Goal: Task Accomplishment & Management: Manage account settings

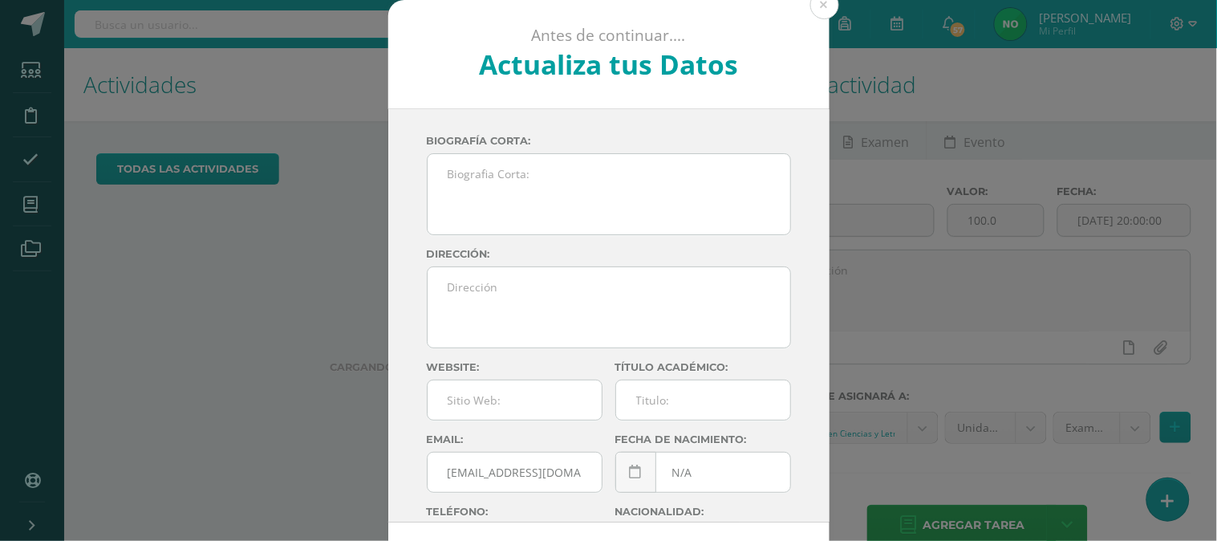
click at [819, 9] on button at bounding box center [824, 4] width 29 height 29
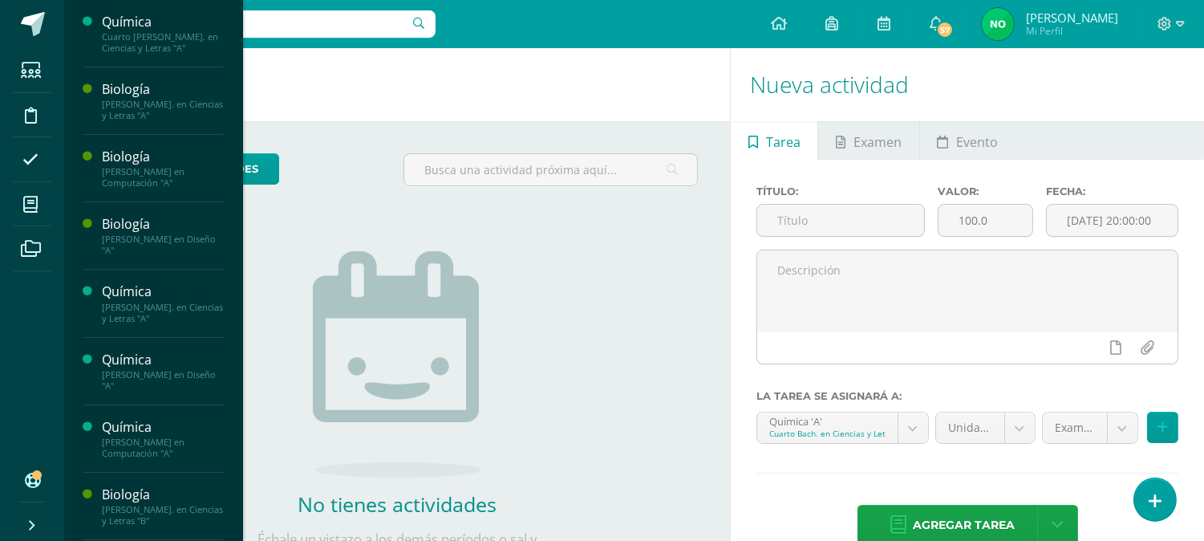
click at [150, 106] on span "Estudiantes" at bounding box center [154, 106] width 63 height 15
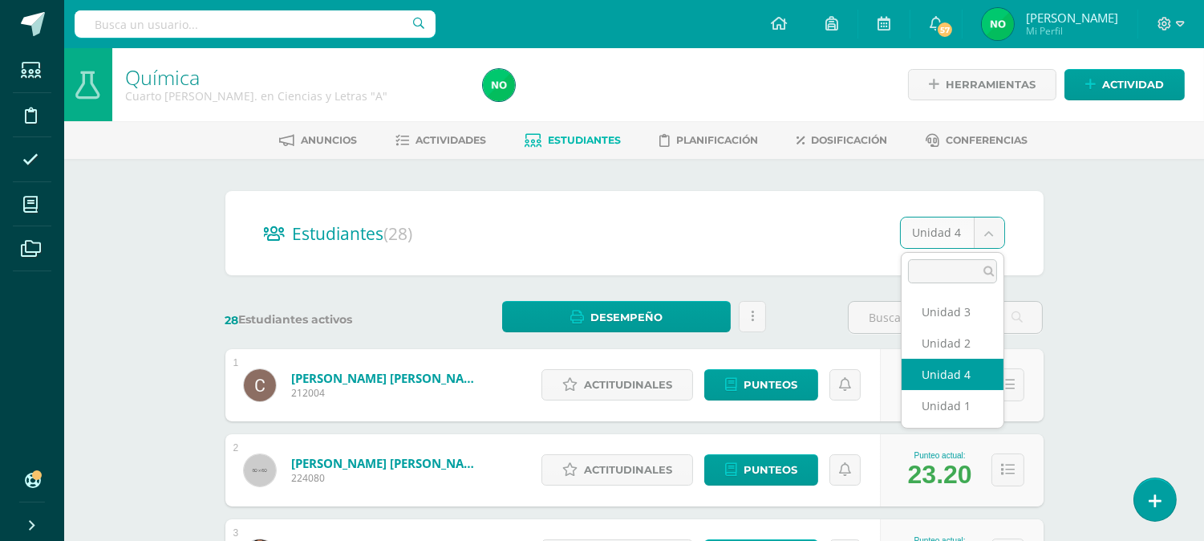
select select "/dashboard/teacher/section/2759/students/?unit=173582"
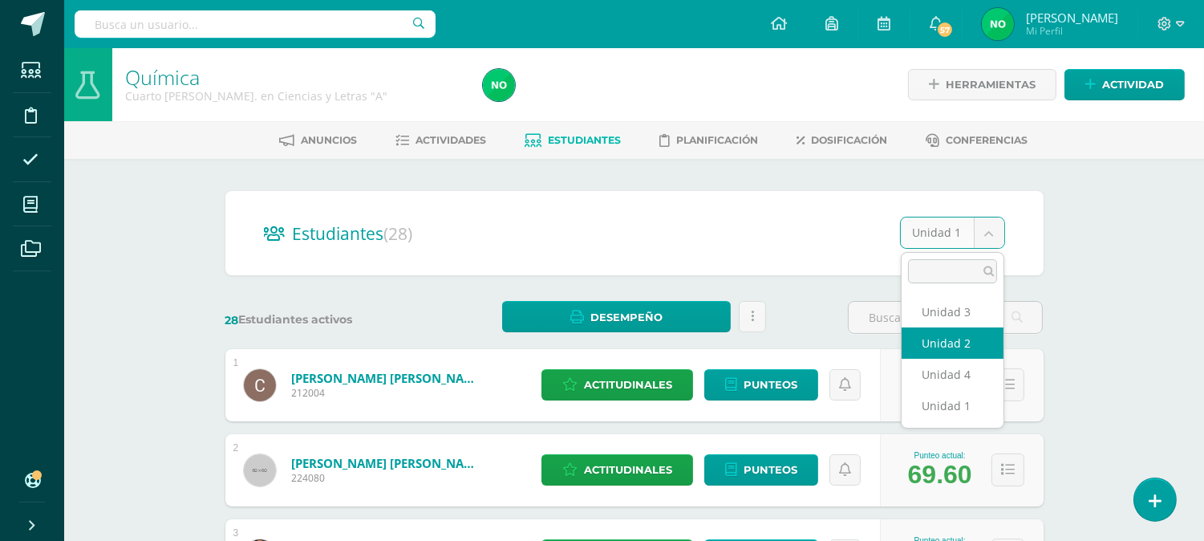
select select "/dashboard/teacher/section/2759/students/?unit=173585"
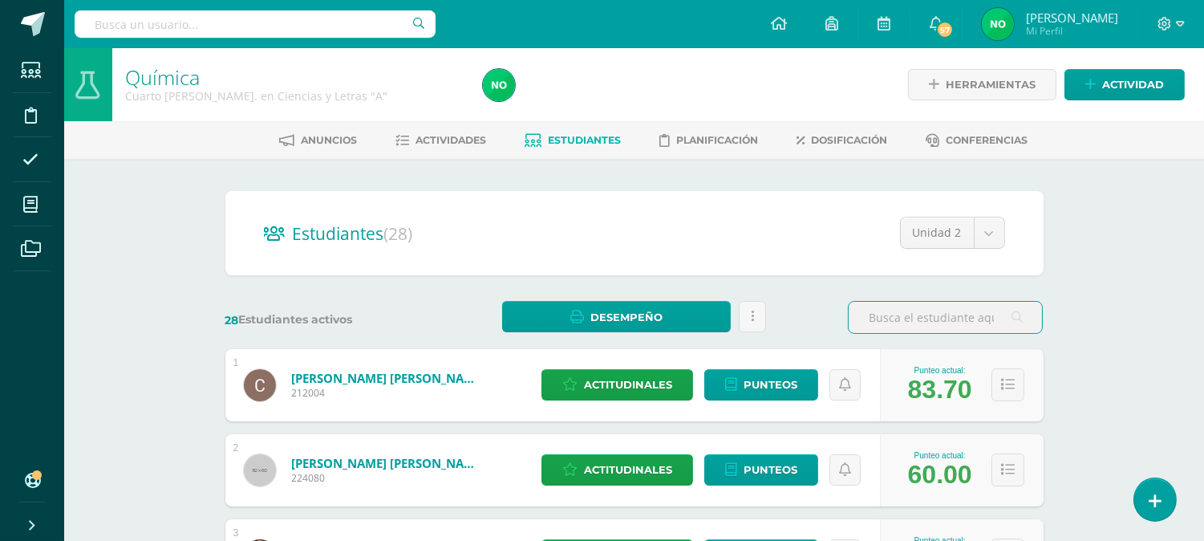
select select "/dashboard/teacher/section/2759/students/?unit=173586"
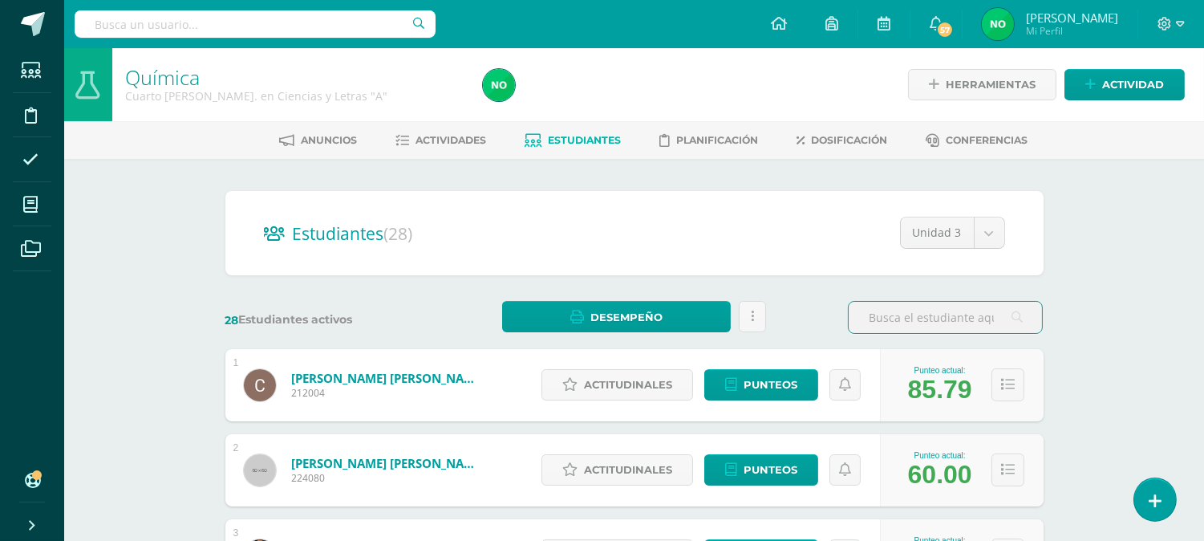
click at [446, 140] on span "Actividades" at bounding box center [450, 140] width 71 height 12
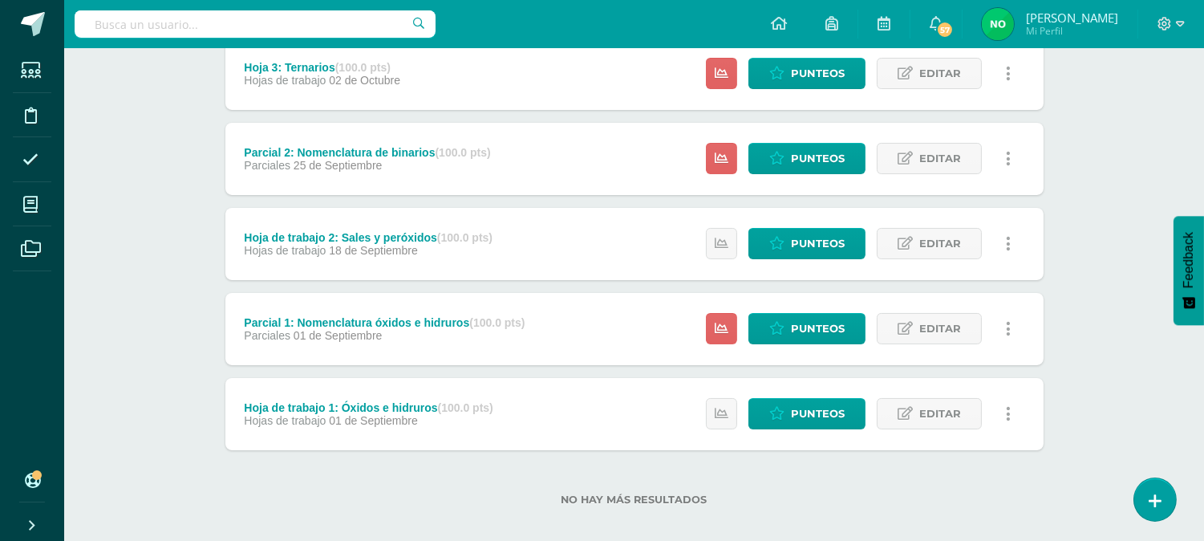
scroll to position [414, 0]
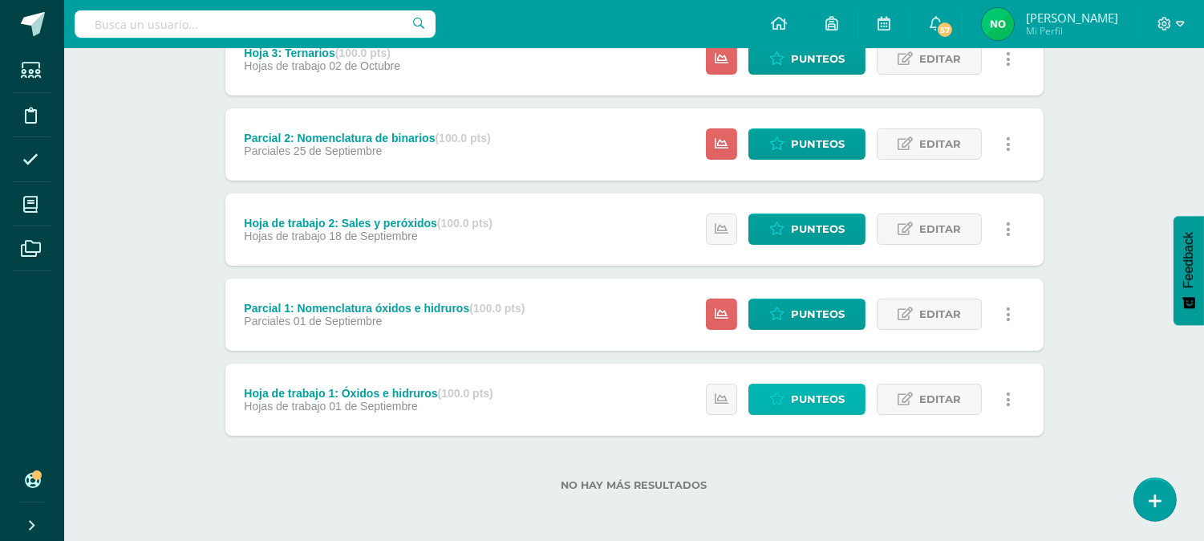
click at [796, 389] on span "Punteos" at bounding box center [818, 399] width 54 height 30
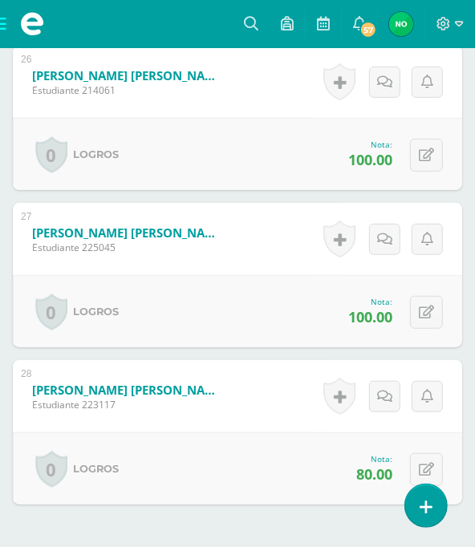
scroll to position [4671, 0]
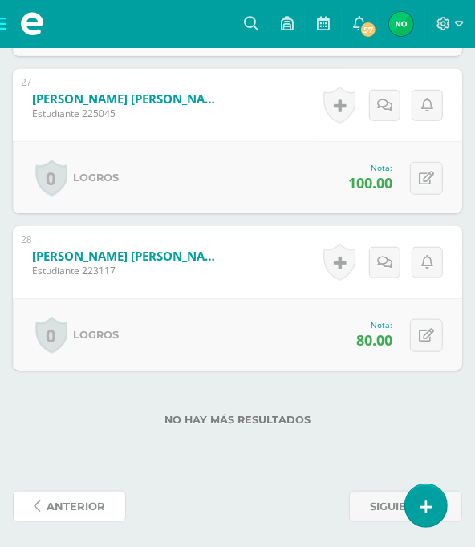
click at [61, 492] on span "anterior" at bounding box center [76, 507] width 59 height 30
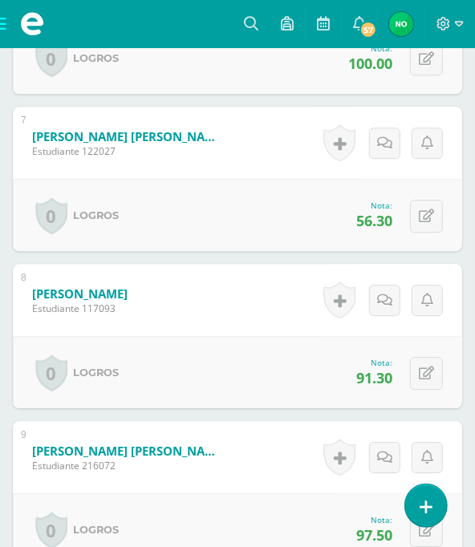
scroll to position [1490, 0]
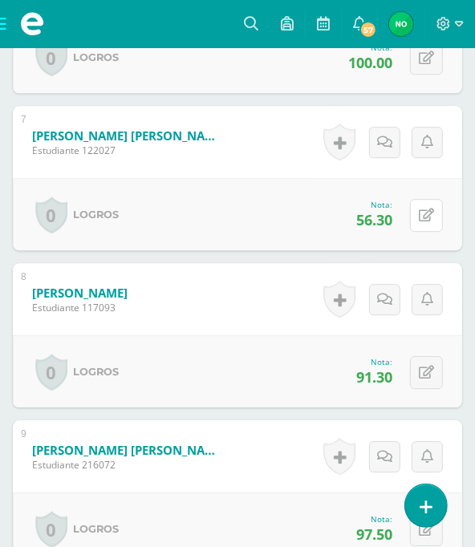
click at [425, 217] on icon at bounding box center [426, 216] width 15 height 14
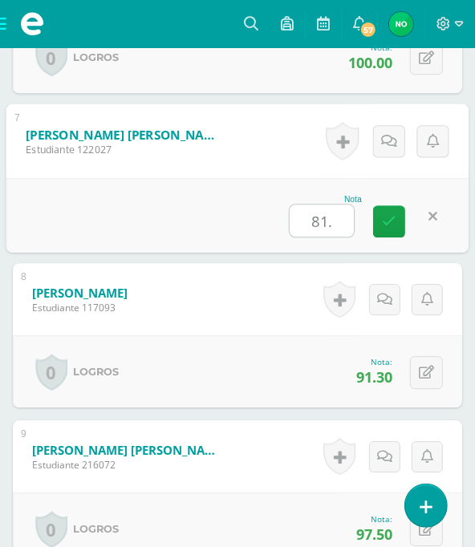
type input "81.3"
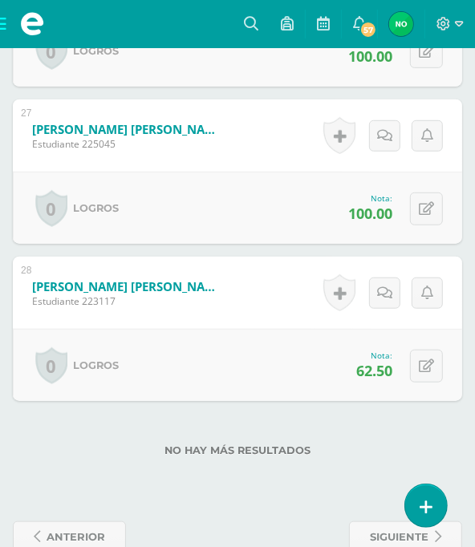
scroll to position [4671, 0]
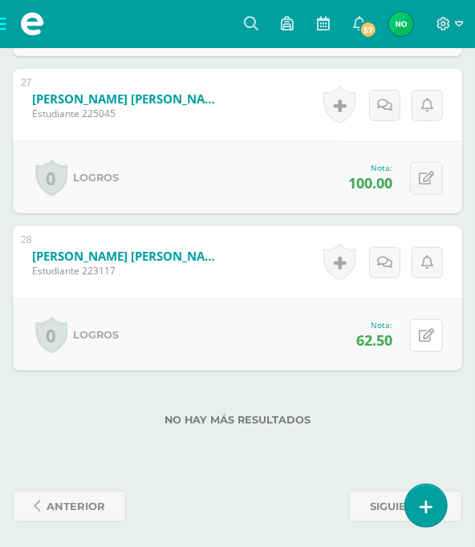
click at [420, 331] on icon at bounding box center [426, 336] width 15 height 14
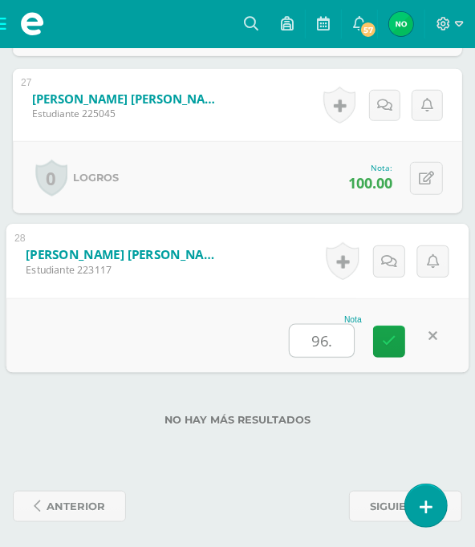
type input "96.7"
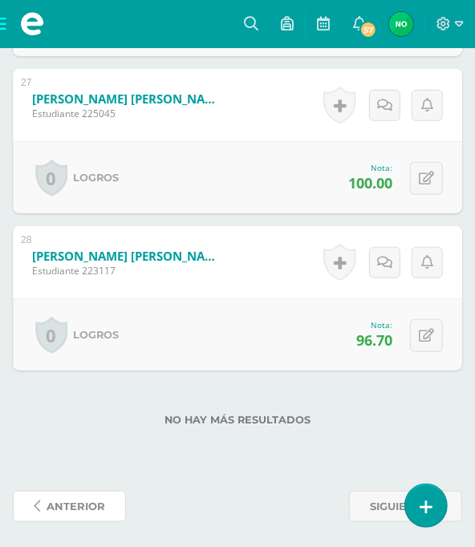
click at [66, 501] on span "anterior" at bounding box center [76, 507] width 59 height 30
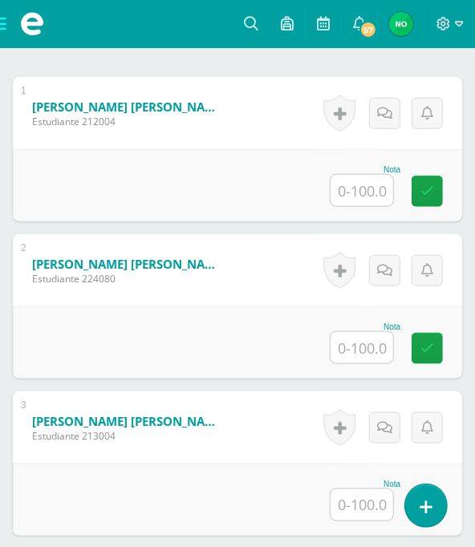
scroll to position [578, 0]
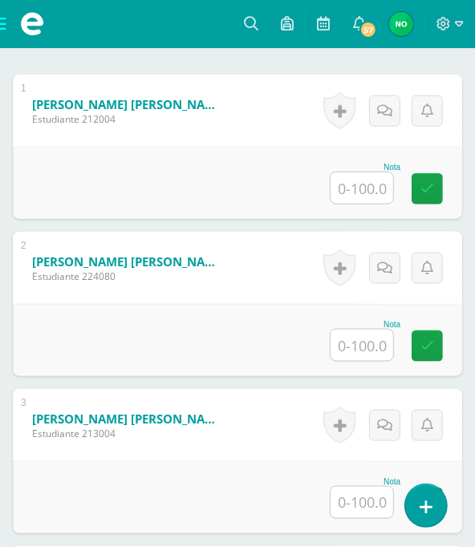
click at [358, 178] on input "text" at bounding box center [361, 187] width 63 height 31
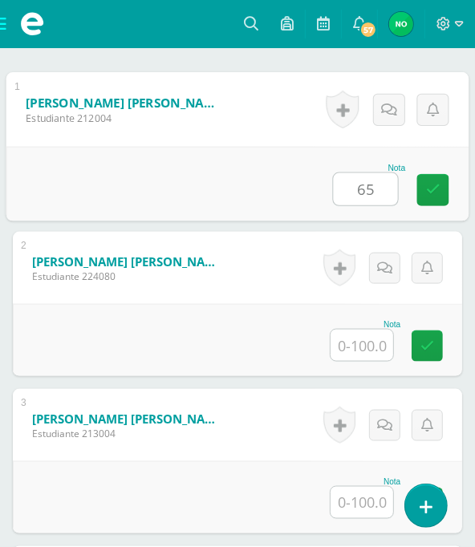
type input "65"
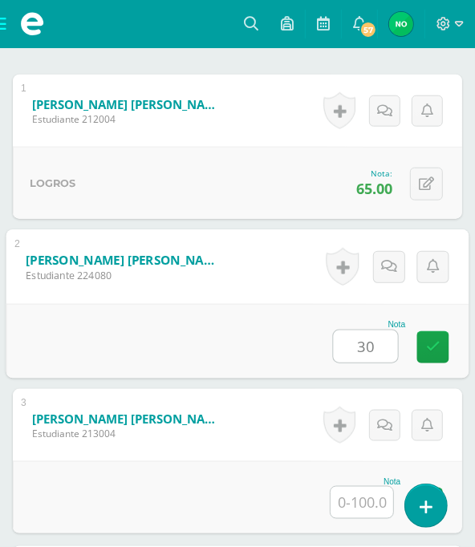
type input "30"
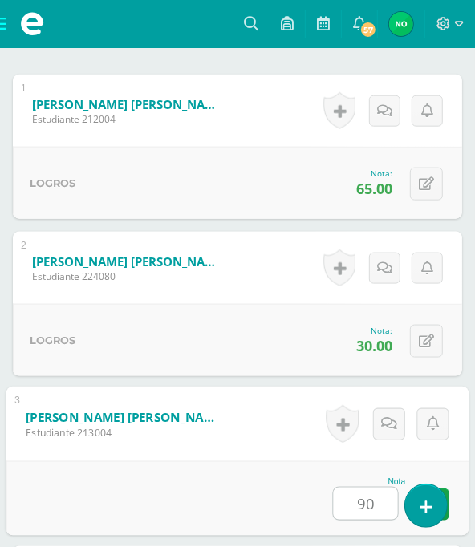
type input "90"
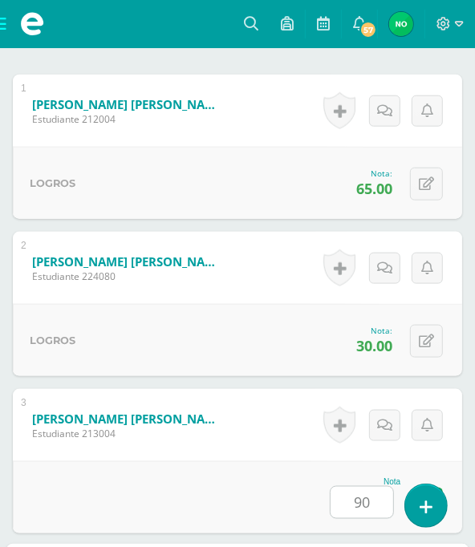
scroll to position [964, 0]
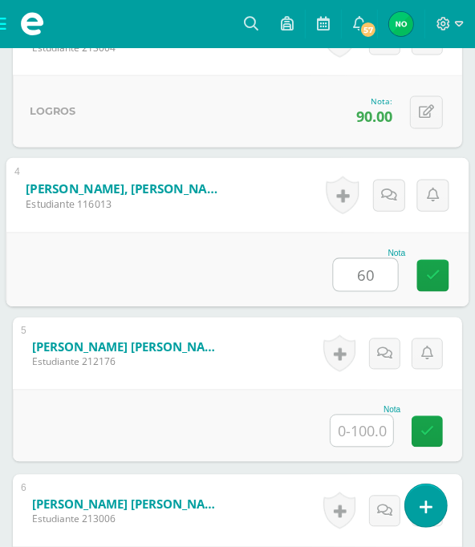
type input "60"
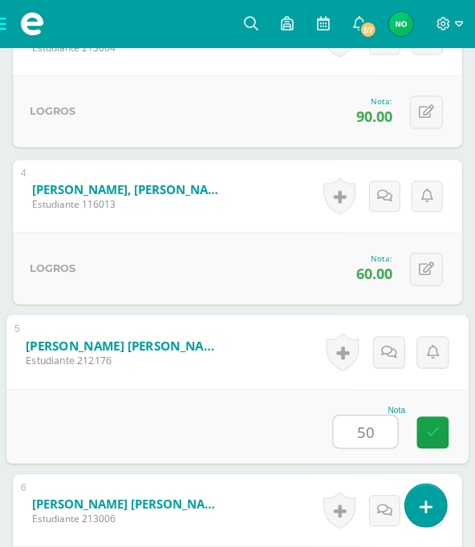
type input "50"
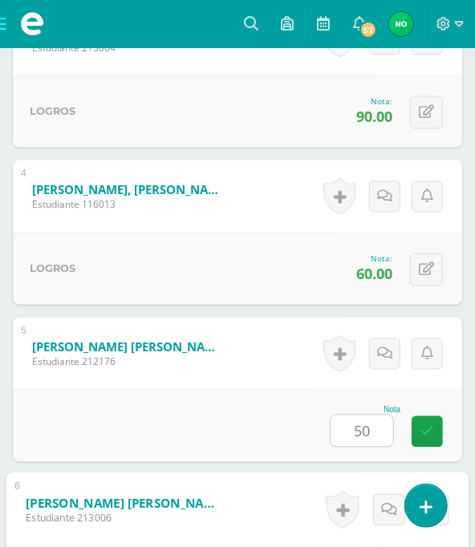
scroll to position [1278, 0]
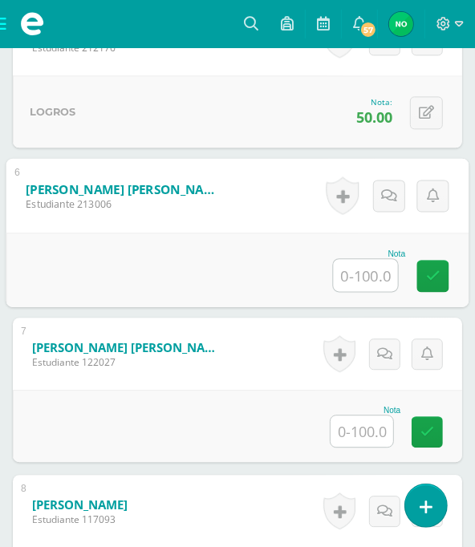
type input "5"
type input "40"
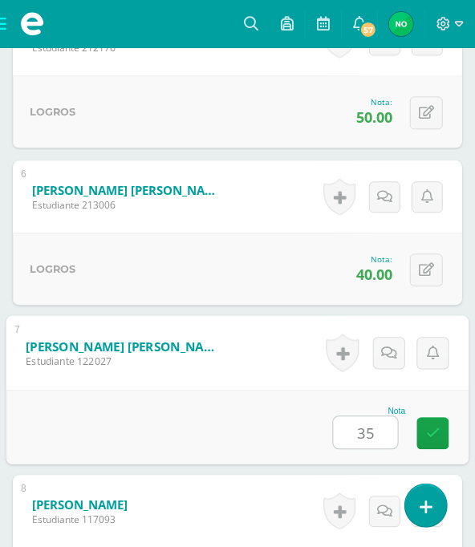
type input "35"
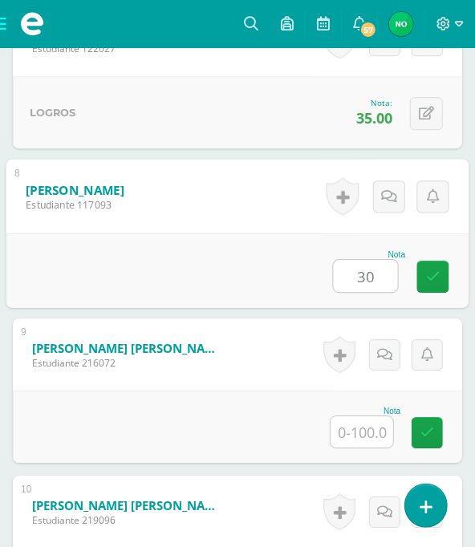
type input "30"
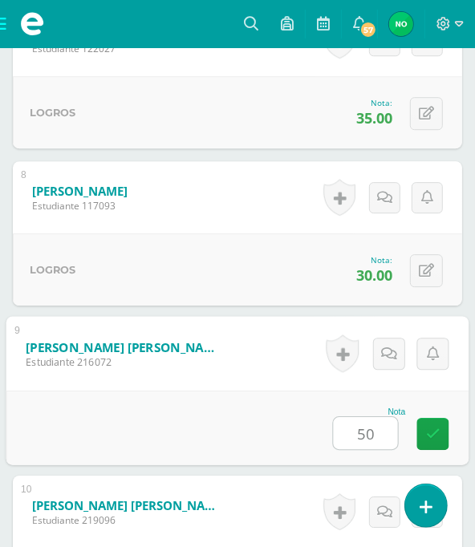
type input "50"
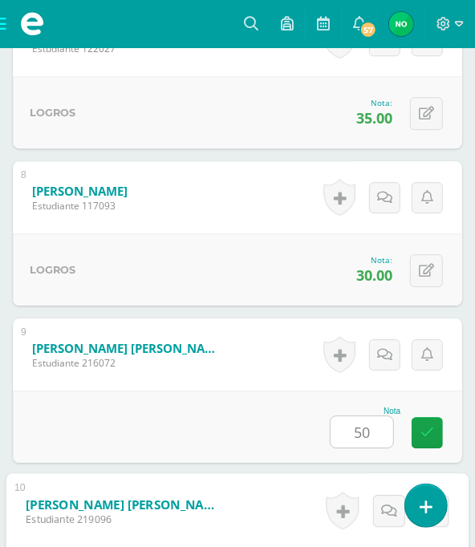
scroll to position [1906, 0]
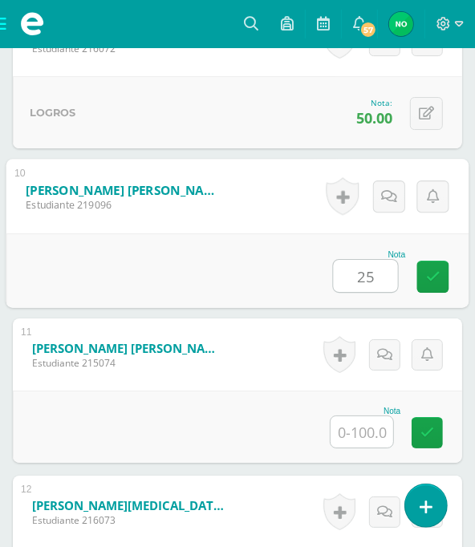
type input "25"
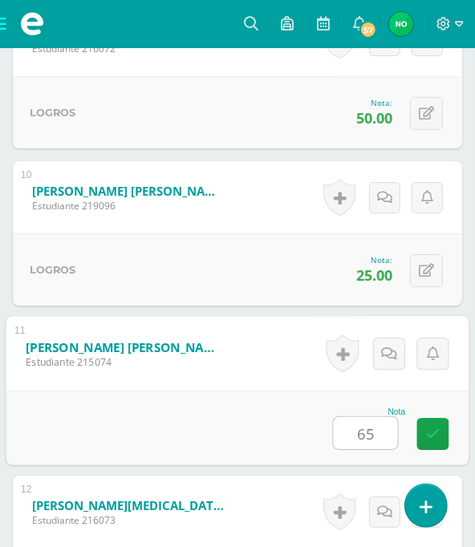
type input "65"
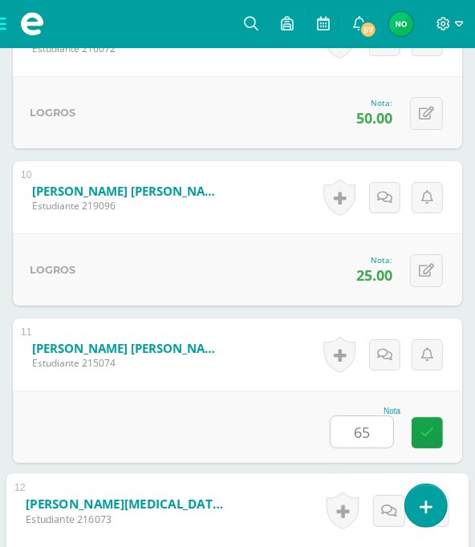
scroll to position [2221, 0]
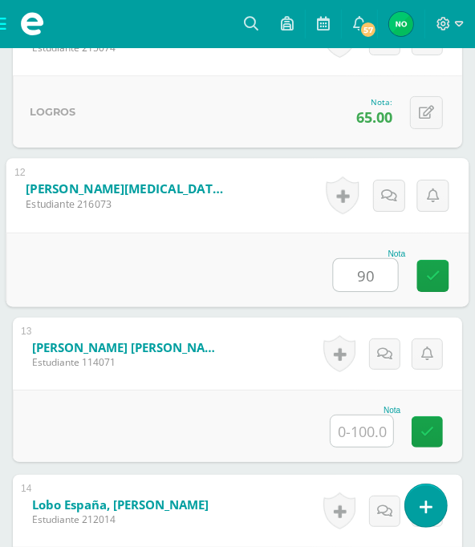
type input "90"
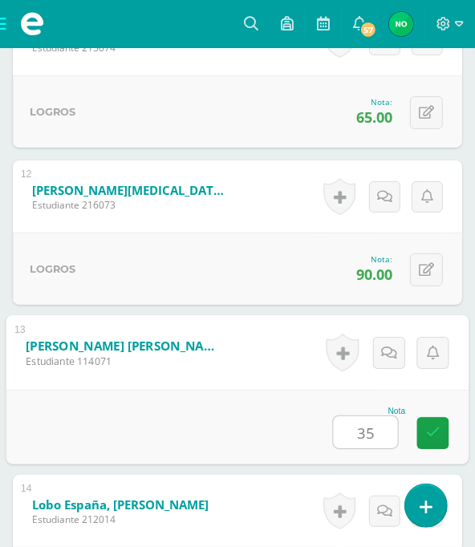
type input "35"
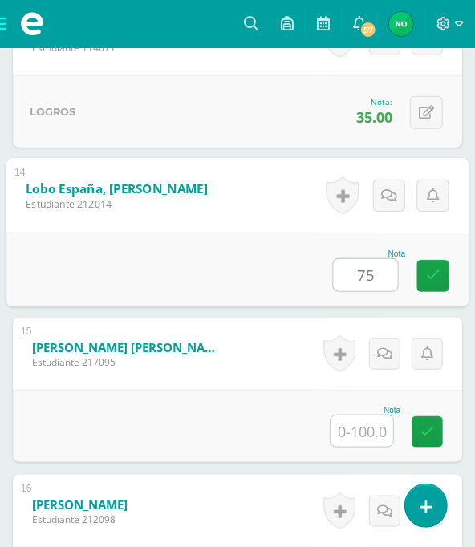
type input "75"
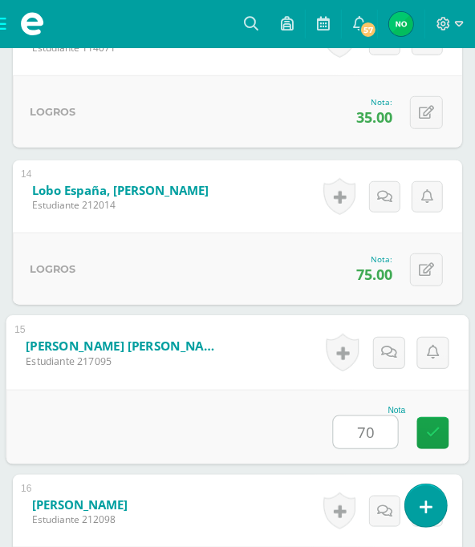
type input "70"
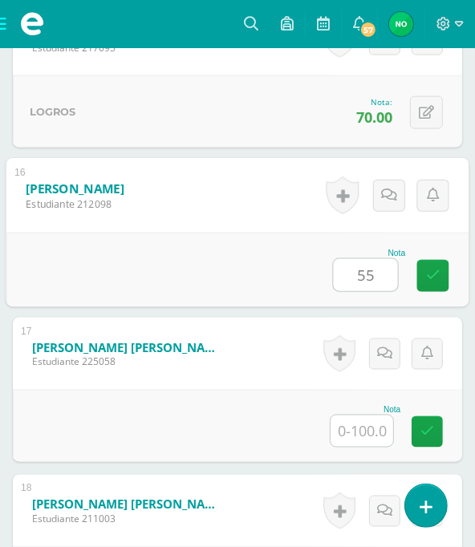
type input "55"
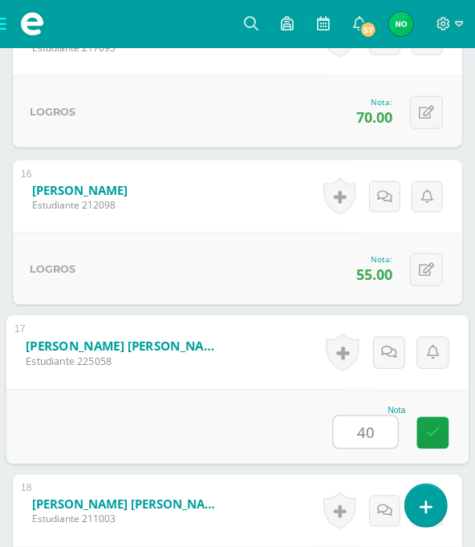
type input "40"
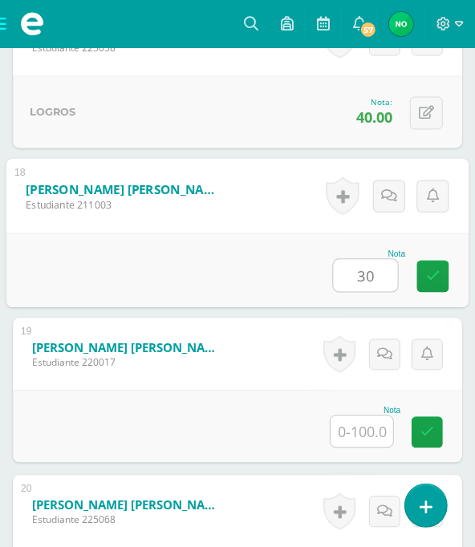
type input "30"
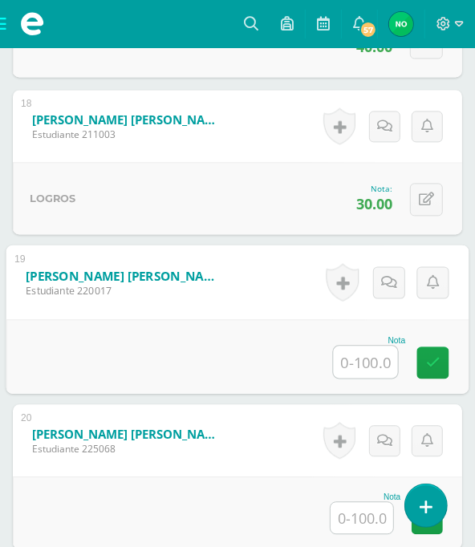
scroll to position [3252, 0]
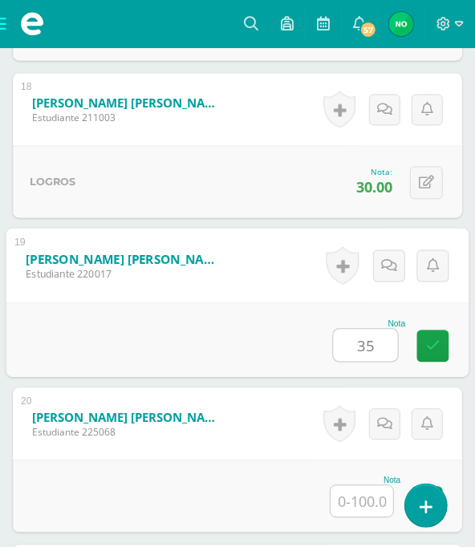
type input "35"
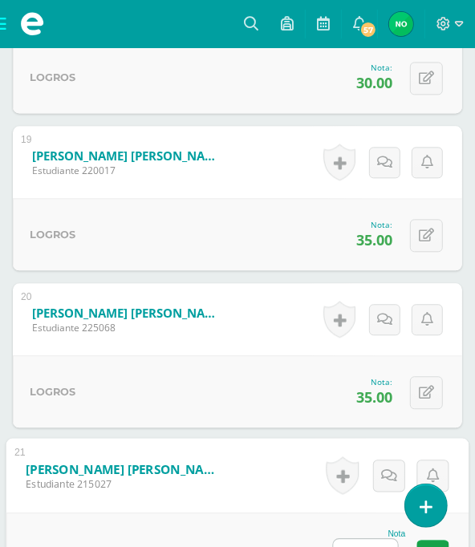
scroll to position [3360, 0]
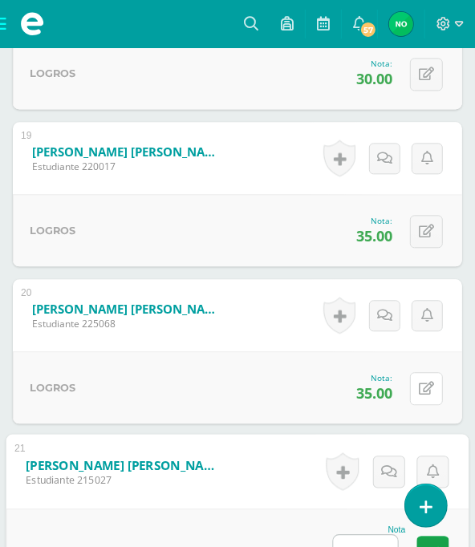
click at [421, 375] on button at bounding box center [426, 388] width 33 height 33
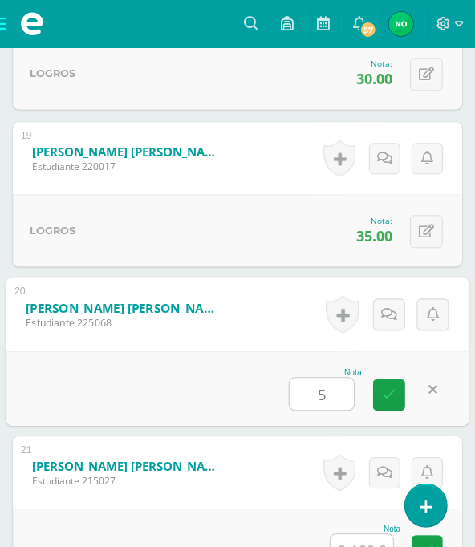
type input "50"
click at [389, 391] on icon at bounding box center [389, 394] width 14 height 14
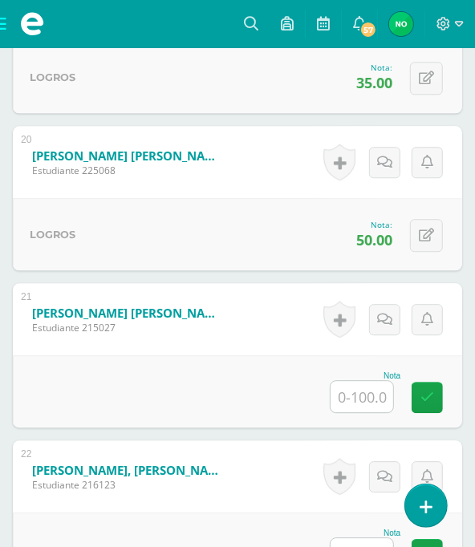
scroll to position [3523, 0]
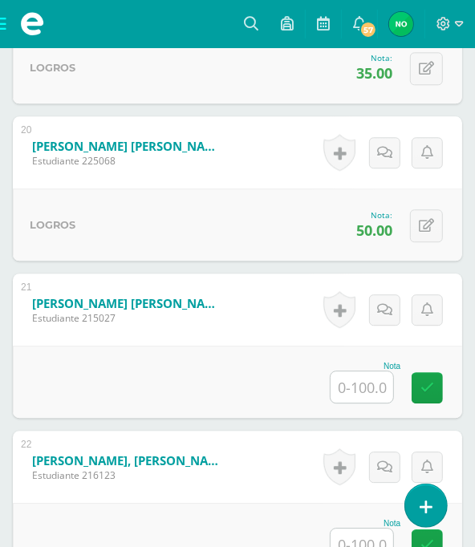
click at [364, 382] on input "text" at bounding box center [361, 386] width 63 height 31
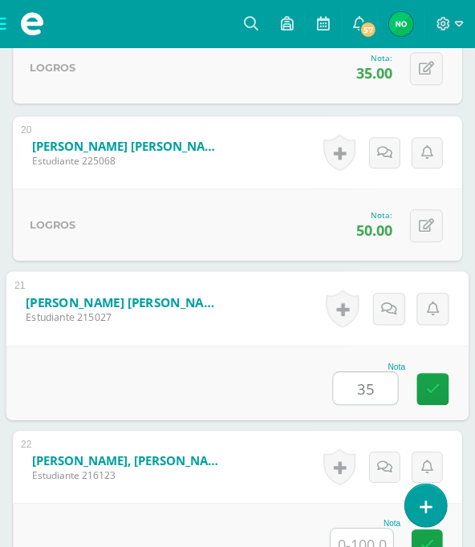
type input "35"
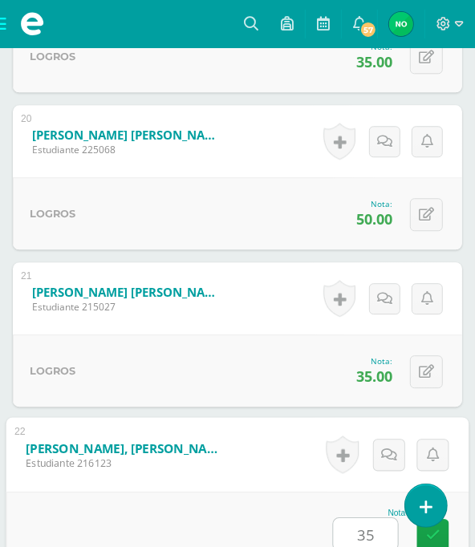
type input "35"
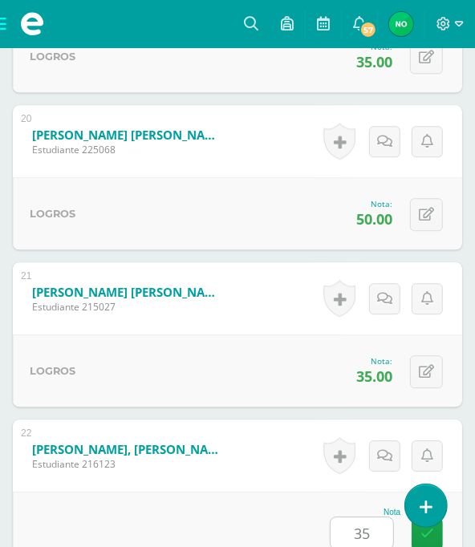
scroll to position [3950, 0]
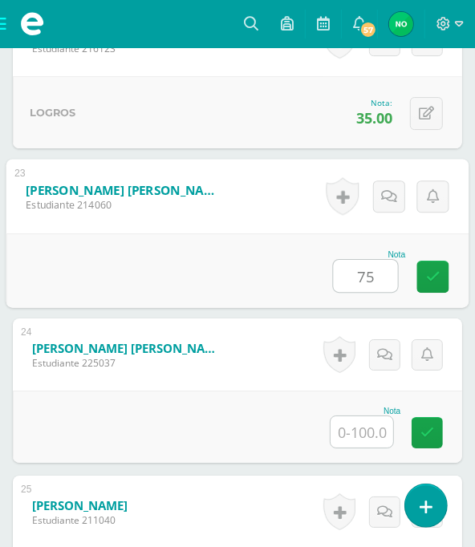
type input "75"
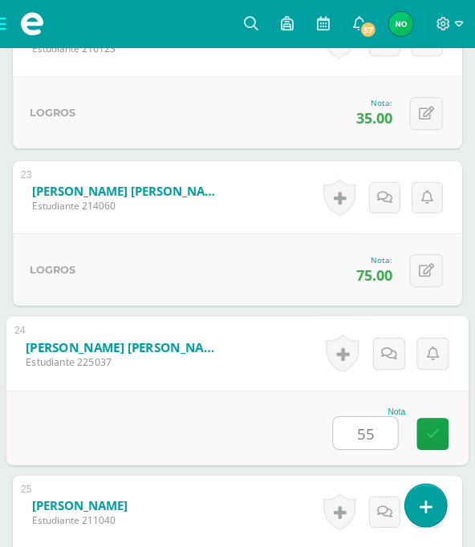
type input "55"
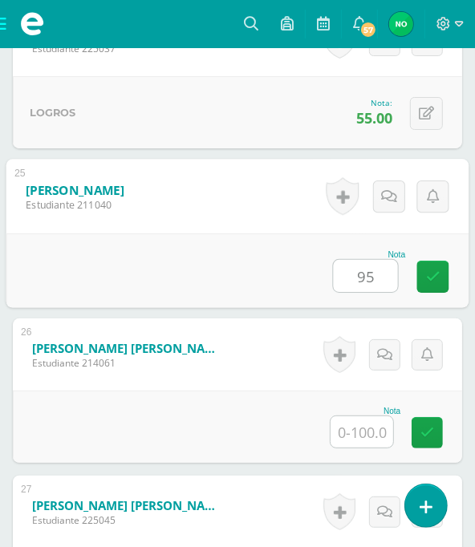
type input "95"
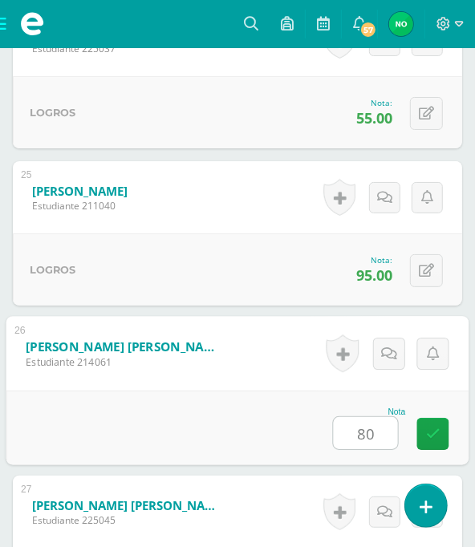
type input "80"
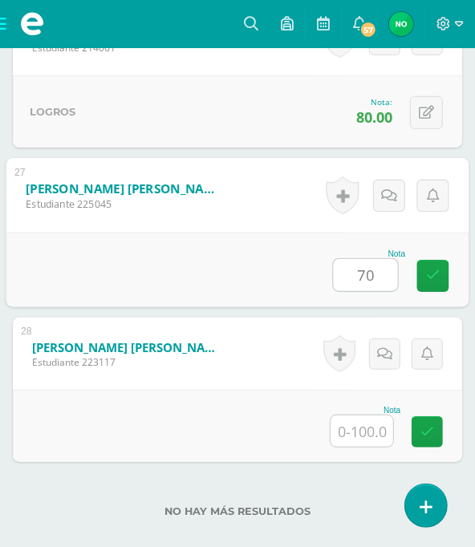
type input "70"
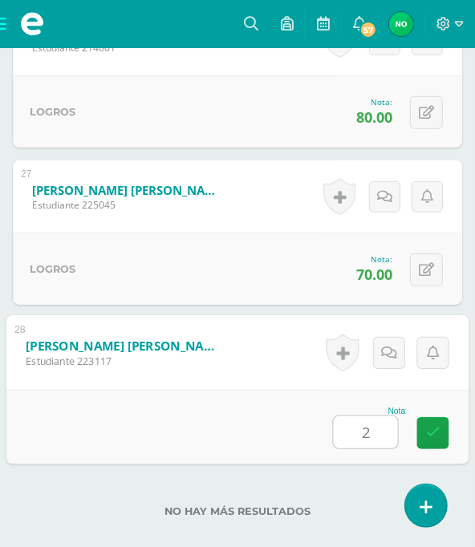
type input "20"
click at [430, 419] on link at bounding box center [433, 433] width 32 height 32
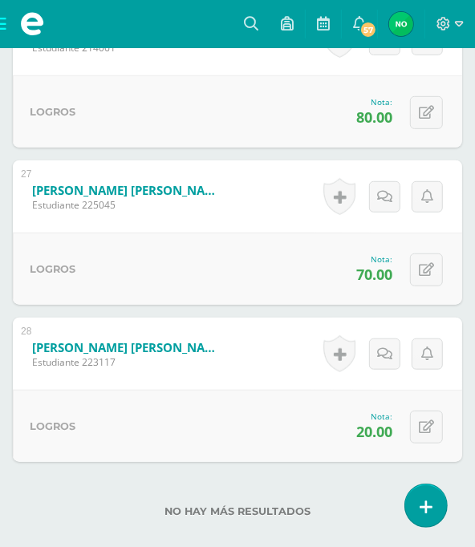
scroll to position [4671, 0]
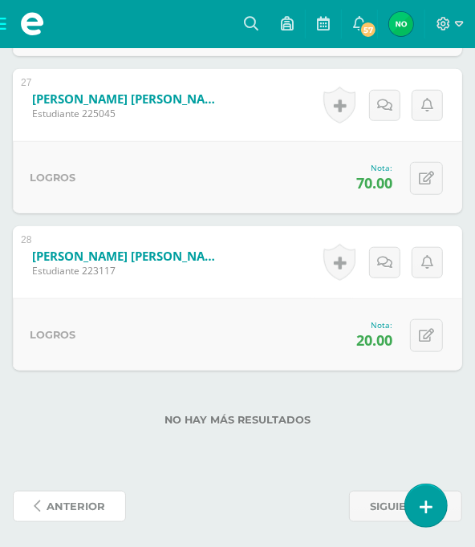
click at [63, 500] on span "anterior" at bounding box center [76, 507] width 59 height 30
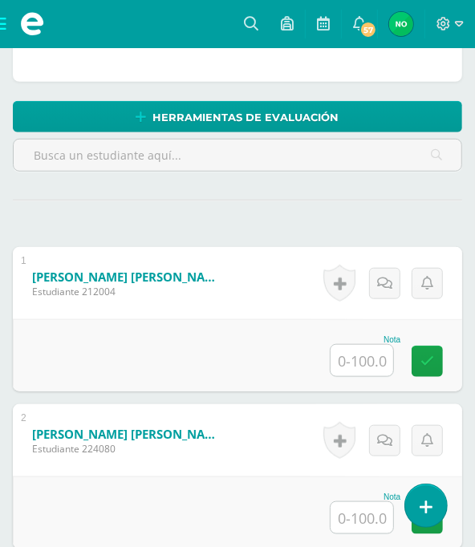
scroll to position [407, 0]
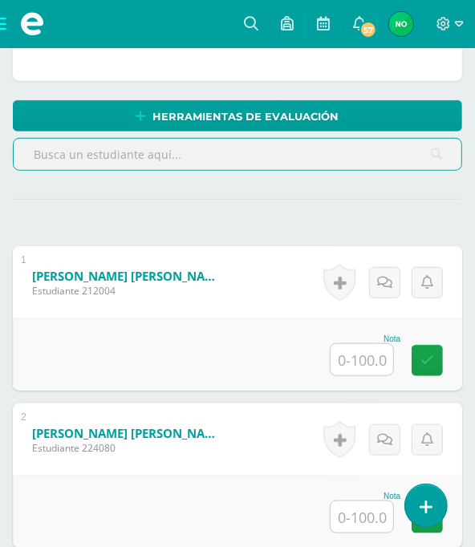
click at [367, 355] on input "text" at bounding box center [361, 359] width 63 height 31
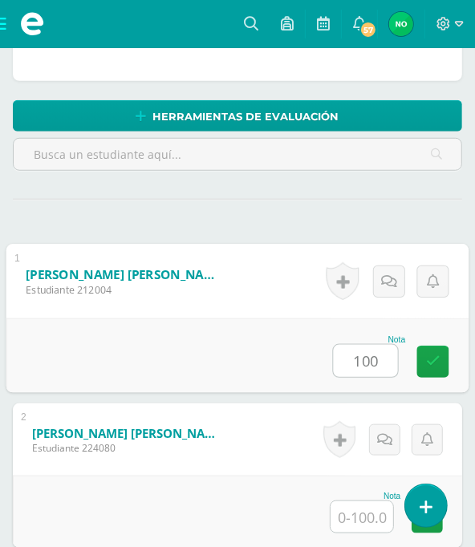
type input "100"
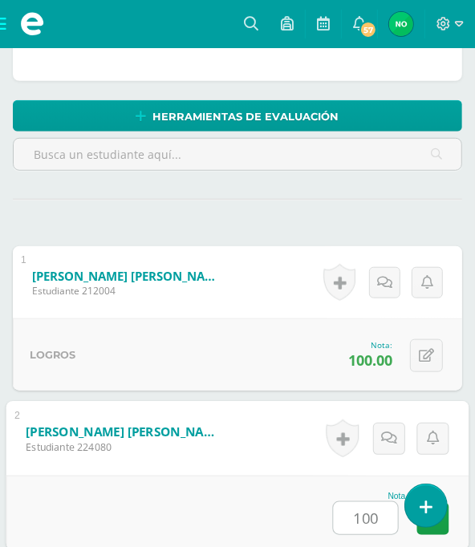
type input "100"
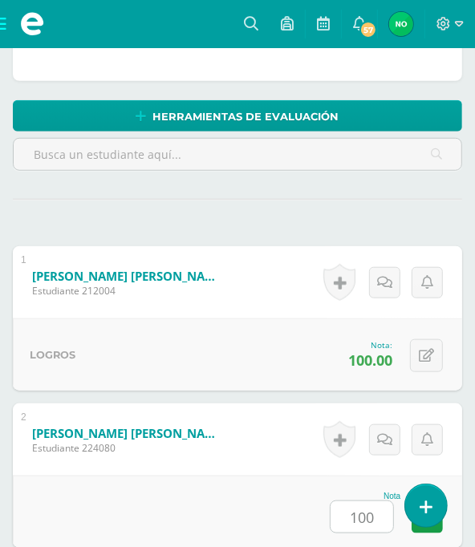
scroll to position [806, 0]
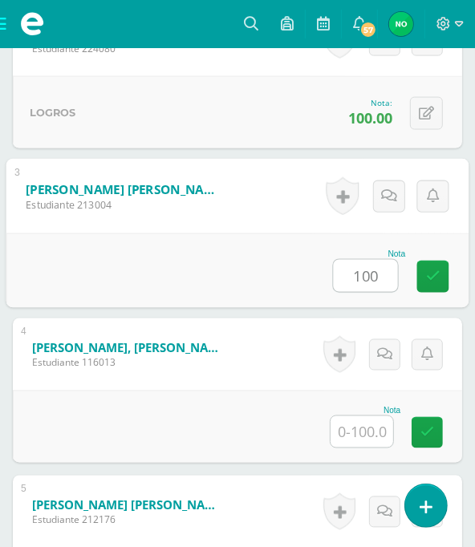
type input "100"
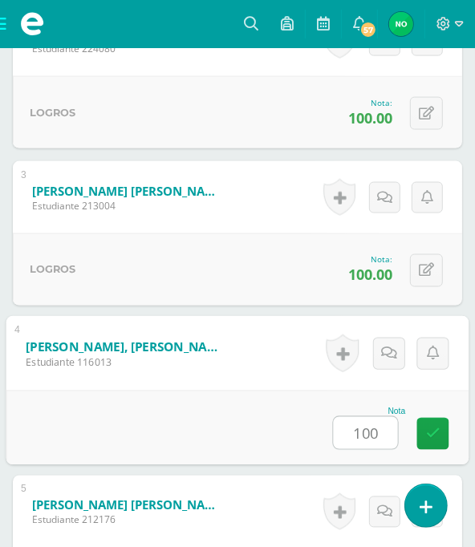
type input "100"
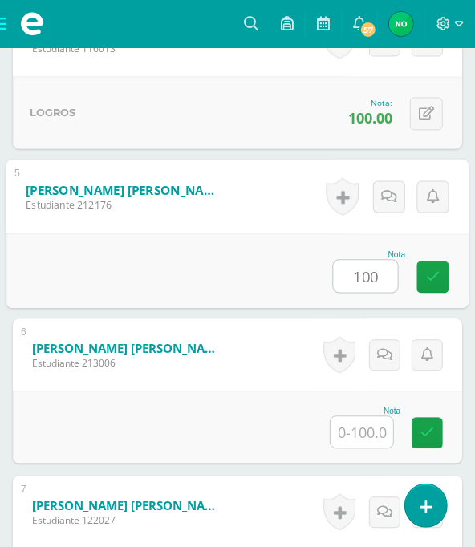
type input "100"
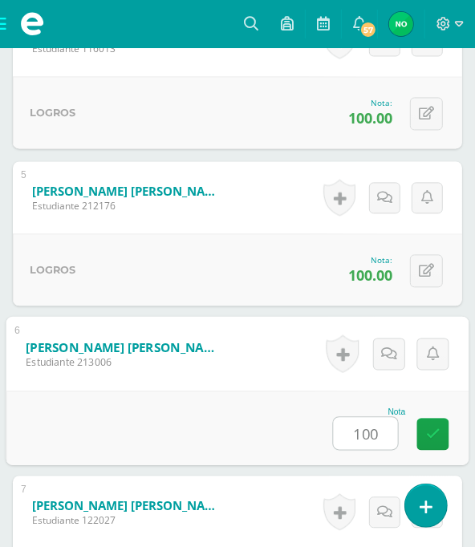
type input "100"
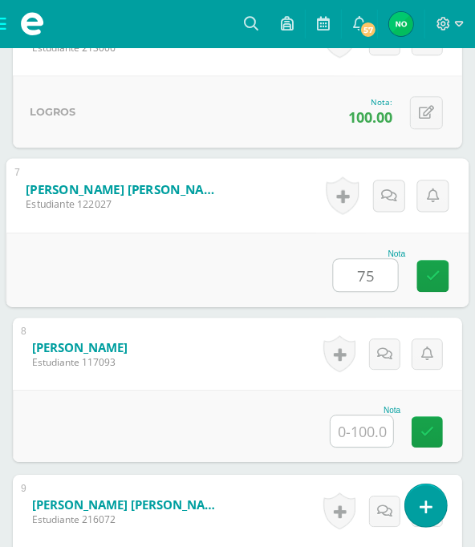
type input "75"
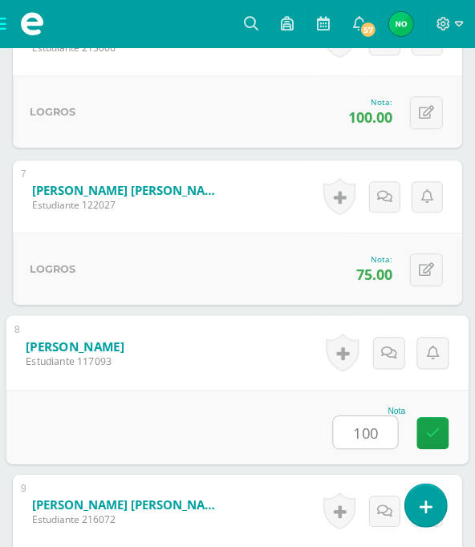
type input "100"
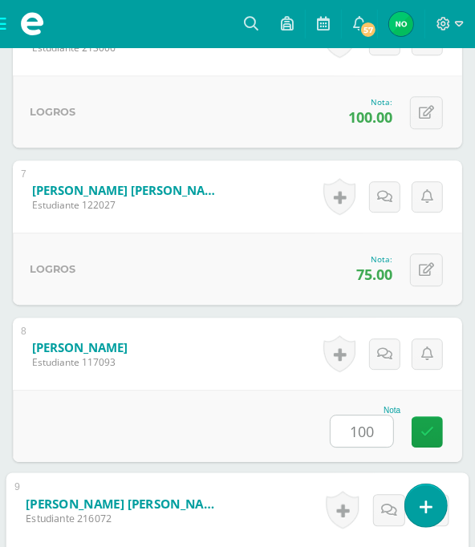
scroll to position [1750, 0]
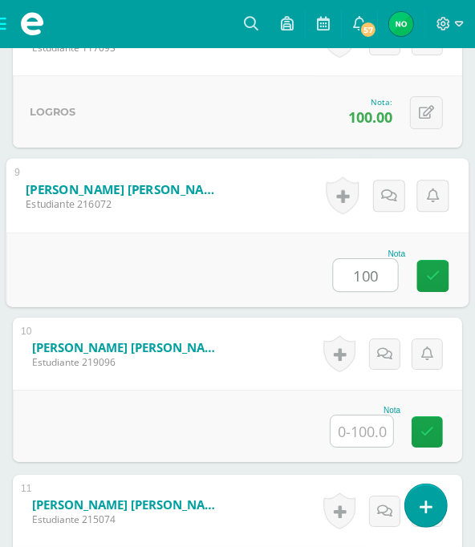
type input "100"
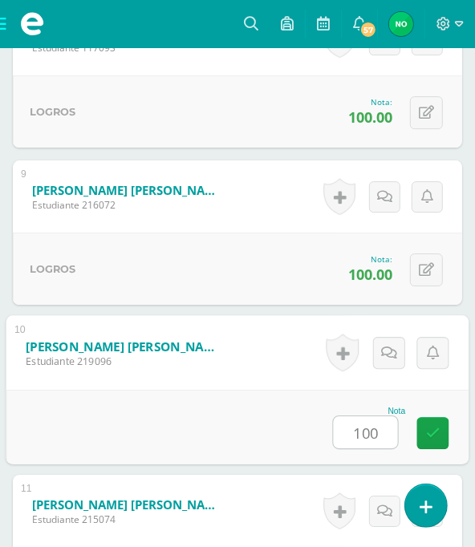
type input "100"
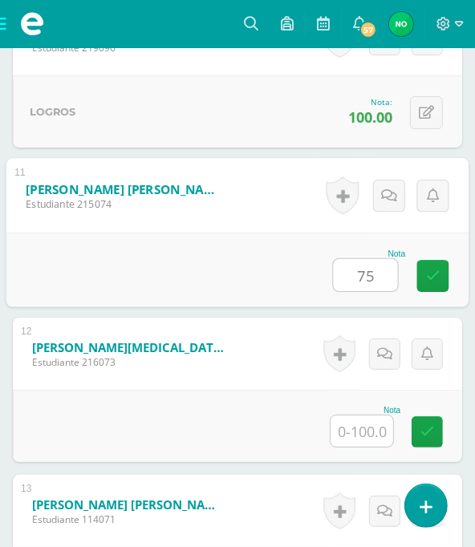
type input "75"
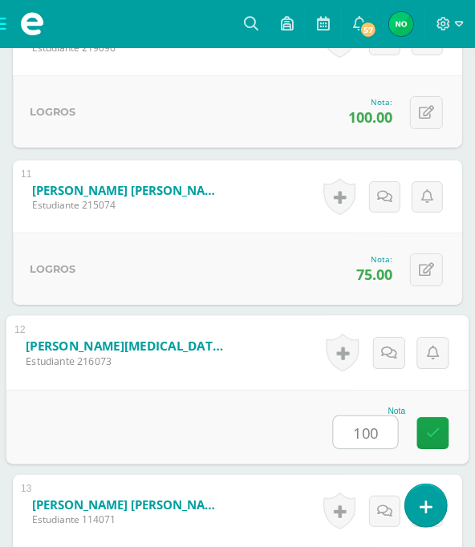
type input "100"
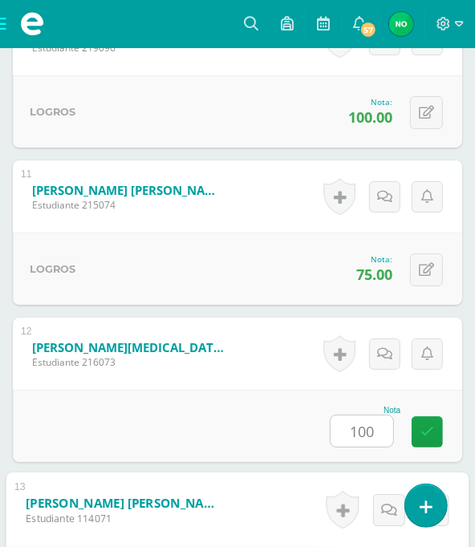
scroll to position [2378, 0]
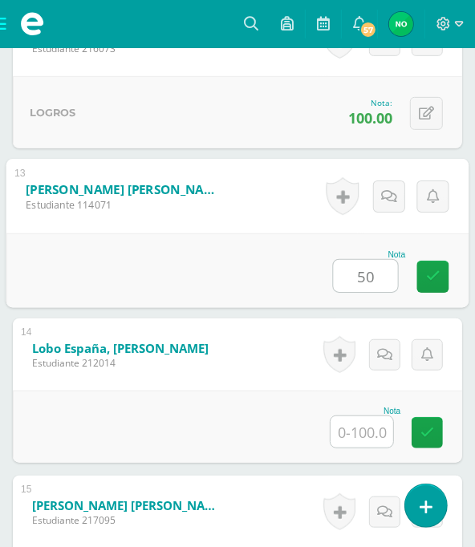
type input "50"
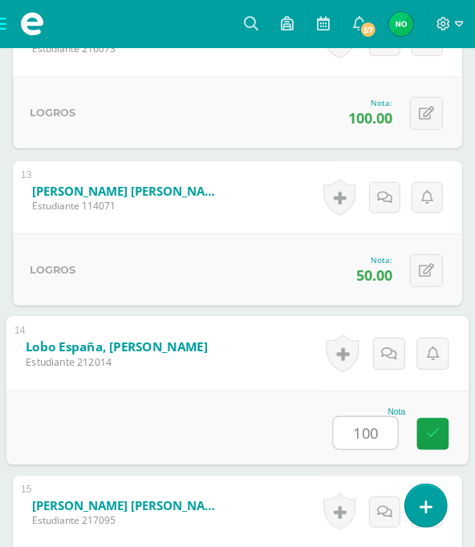
type input "100"
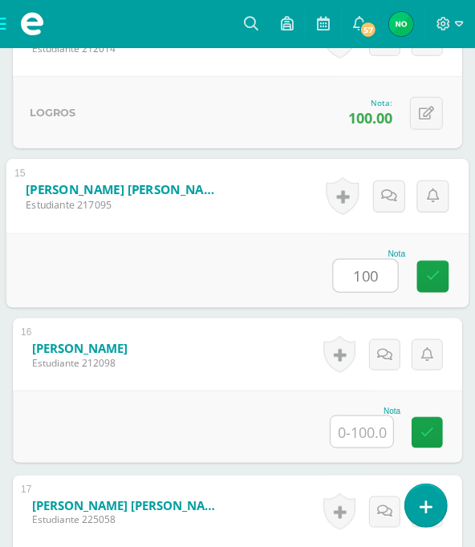
type input "100"
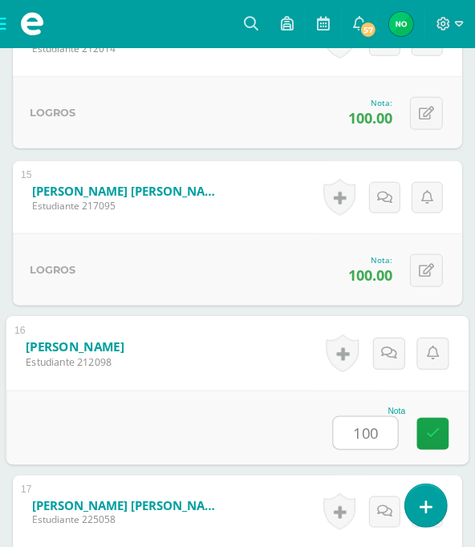
type input "100"
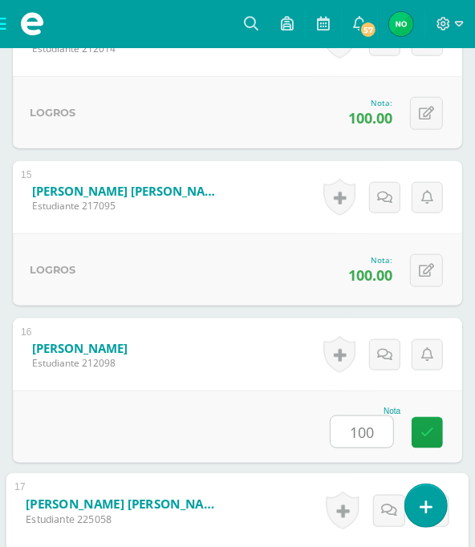
scroll to position [3007, 0]
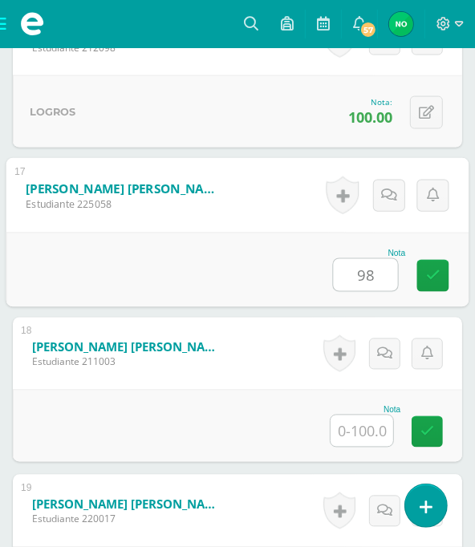
type input "98"
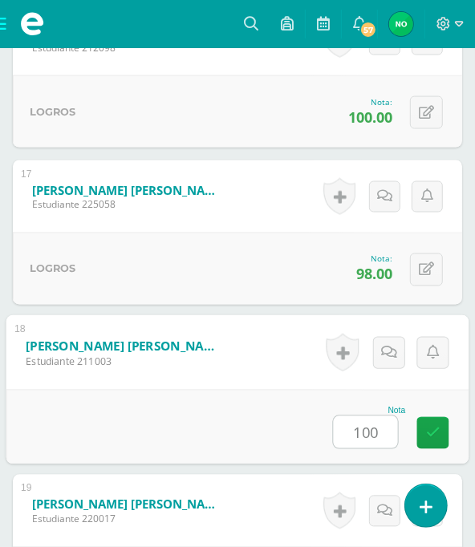
type input "100"
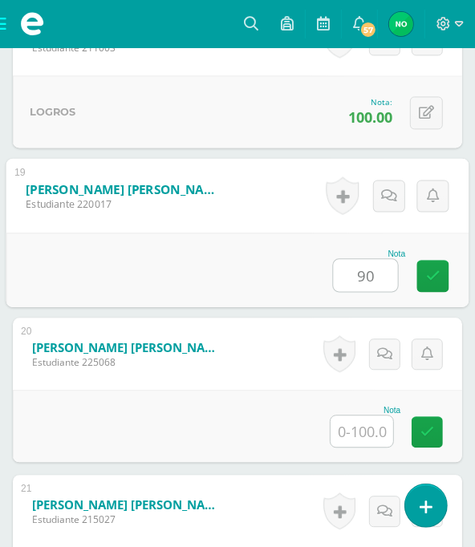
type input "90"
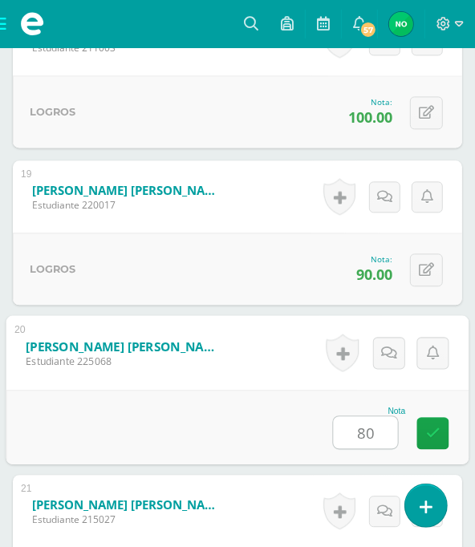
type input "80"
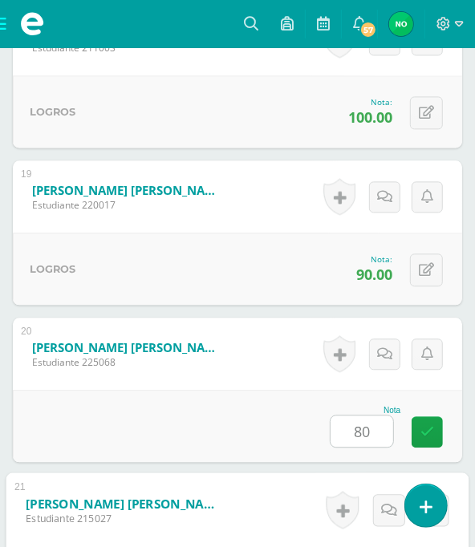
scroll to position [3635, 0]
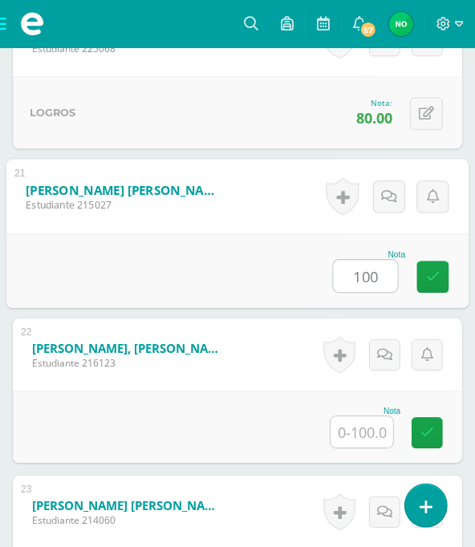
type input "100"
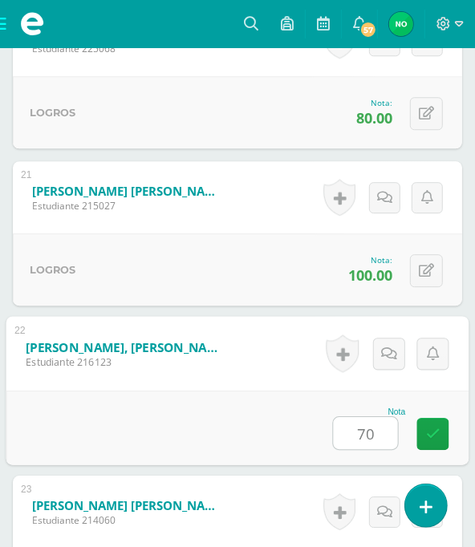
type input "70"
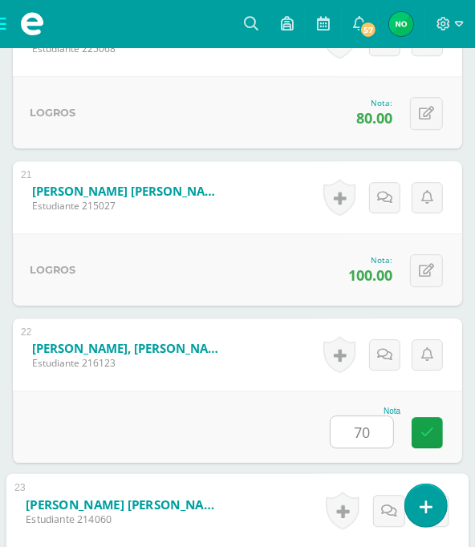
scroll to position [3950, 0]
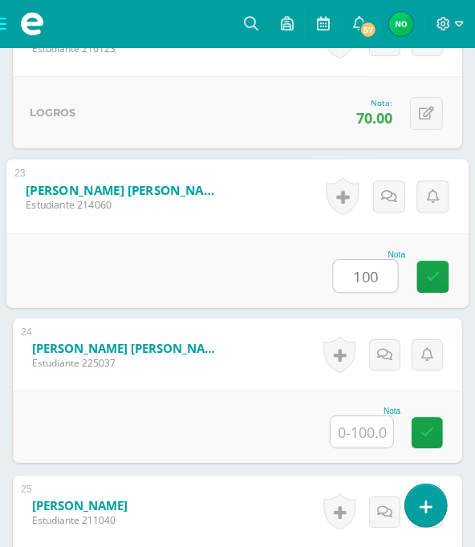
type input "100"
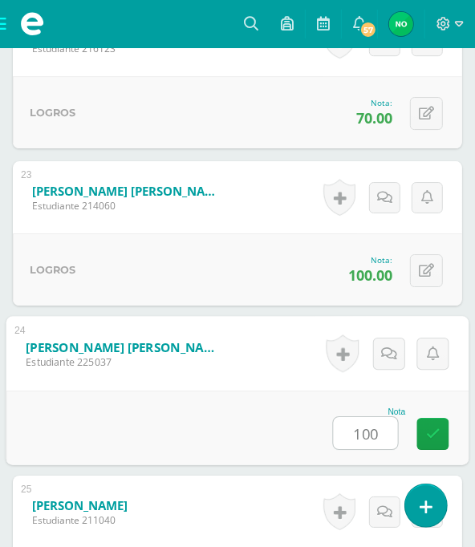
type input "100"
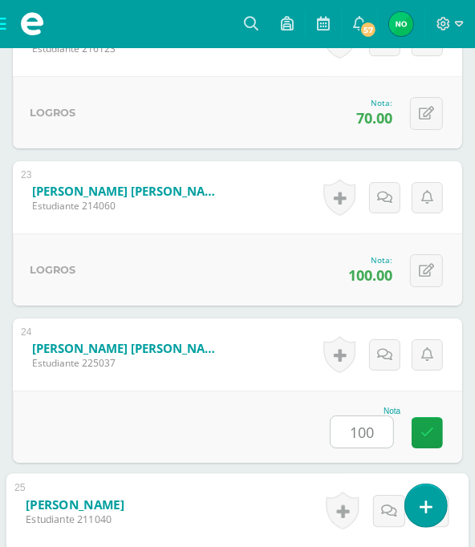
scroll to position [4264, 0]
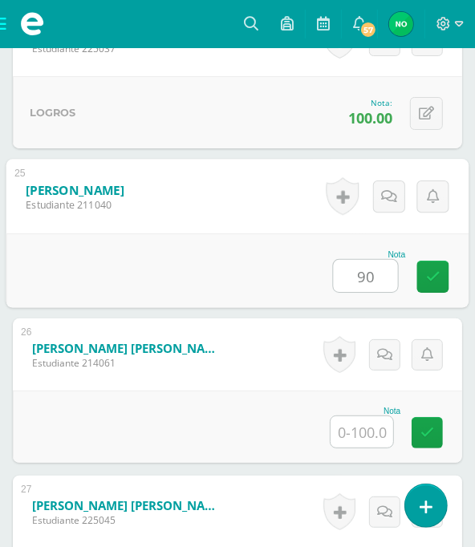
type input "90"
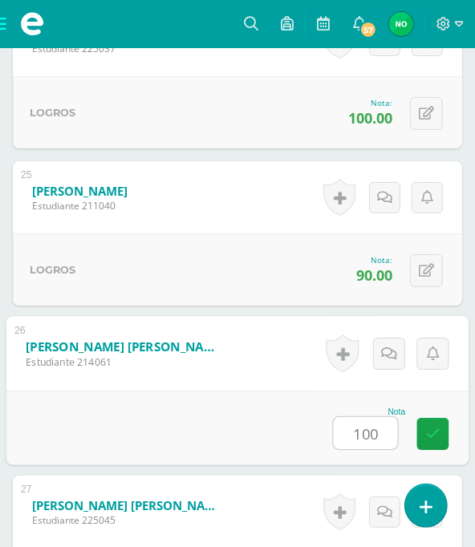
type input "100"
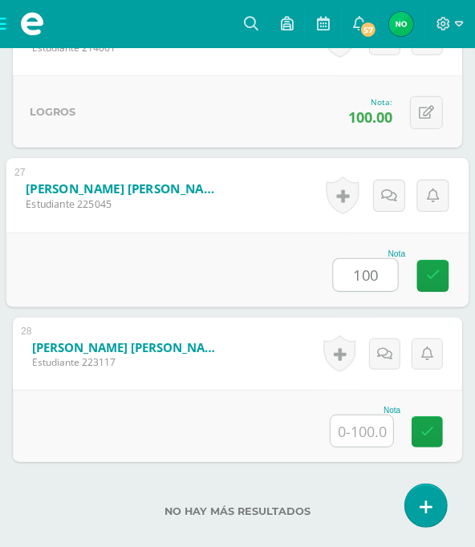
type input "100"
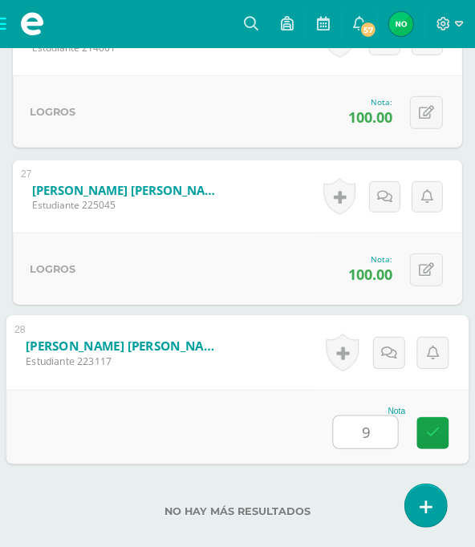
type input "90"
click at [422, 423] on link at bounding box center [433, 433] width 32 height 32
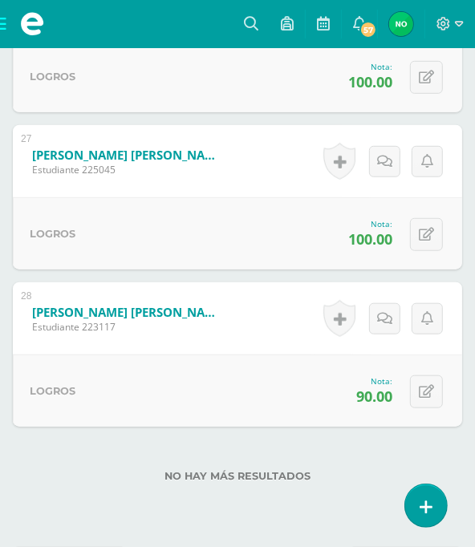
scroll to position [4671, 0]
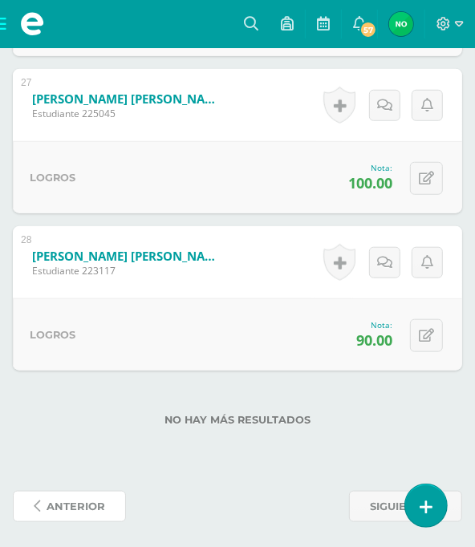
click at [75, 501] on span "anterior" at bounding box center [76, 507] width 59 height 30
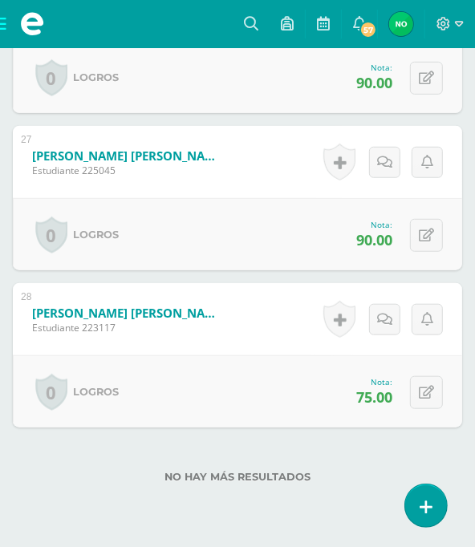
scroll to position [4671, 0]
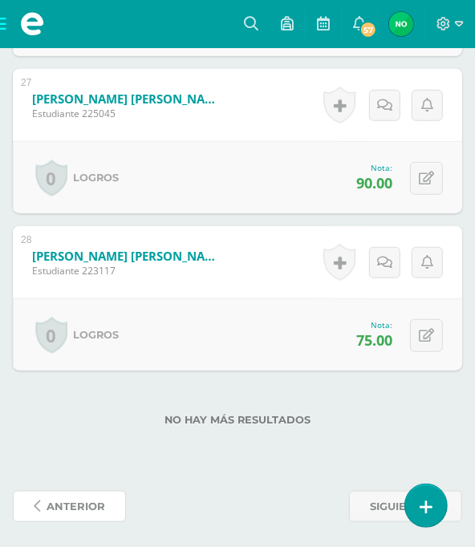
click at [83, 502] on span "anterior" at bounding box center [76, 507] width 59 height 30
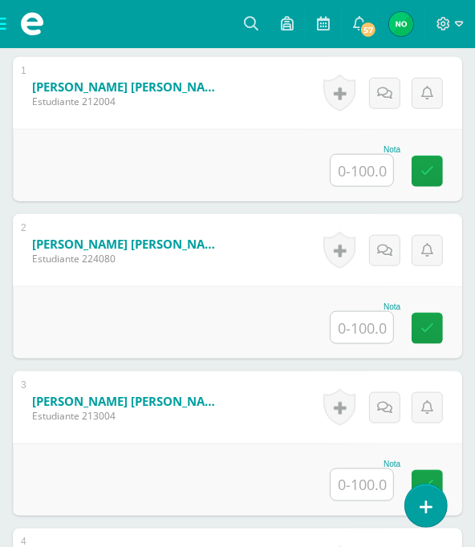
scroll to position [597, 0]
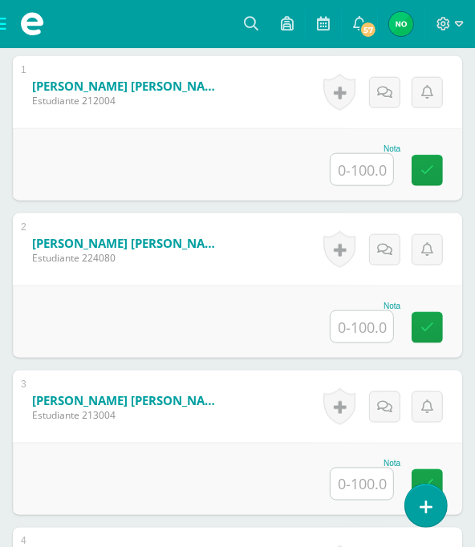
click at [371, 183] on input "text" at bounding box center [361, 169] width 63 height 31
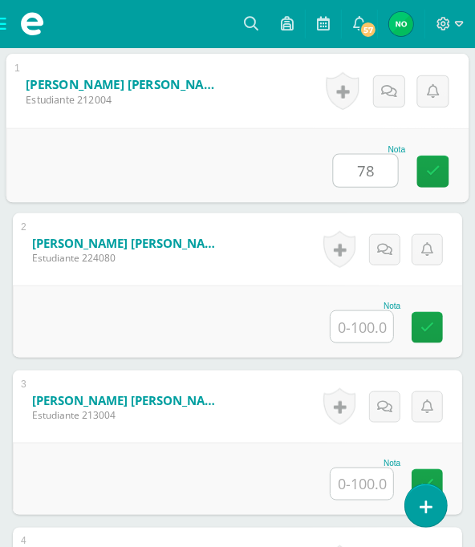
type input "78"
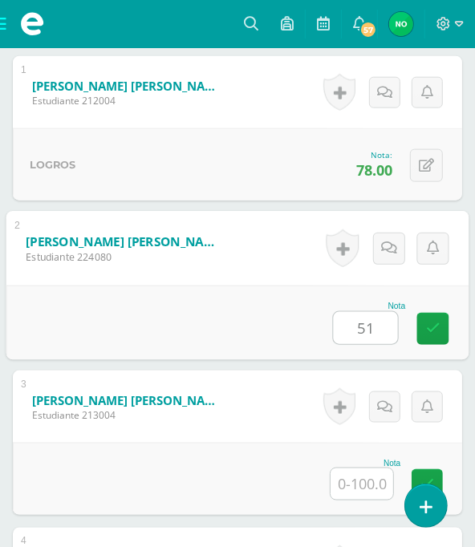
type input "51"
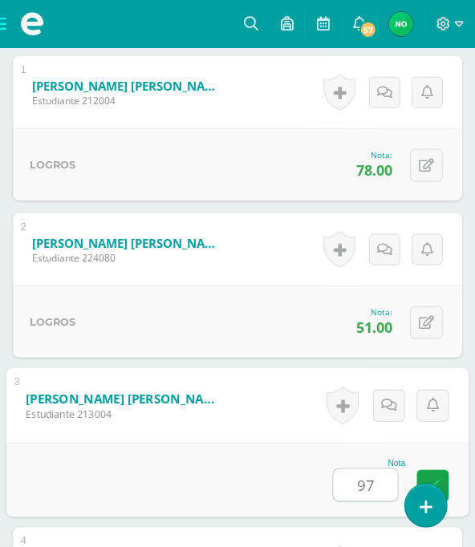
type input "97"
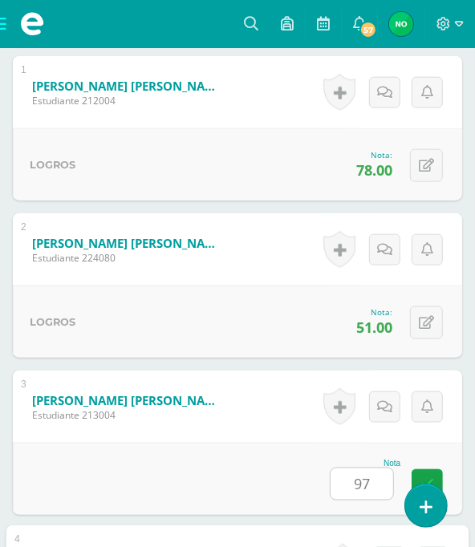
scroll to position [986, 0]
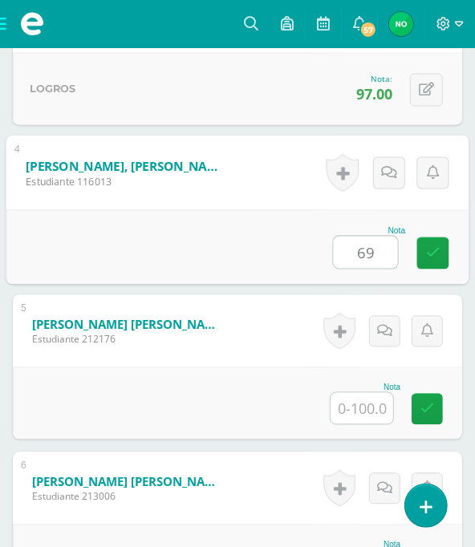
type input "69"
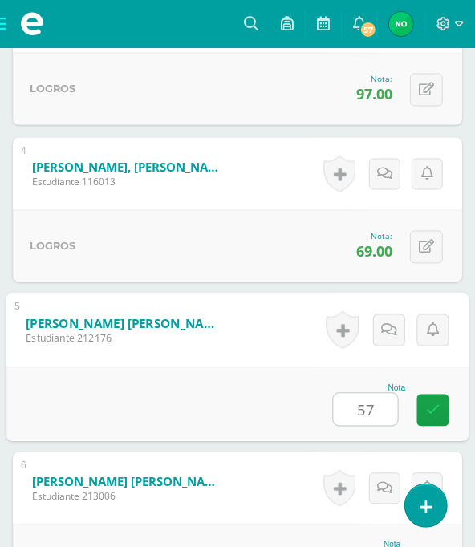
type input "57"
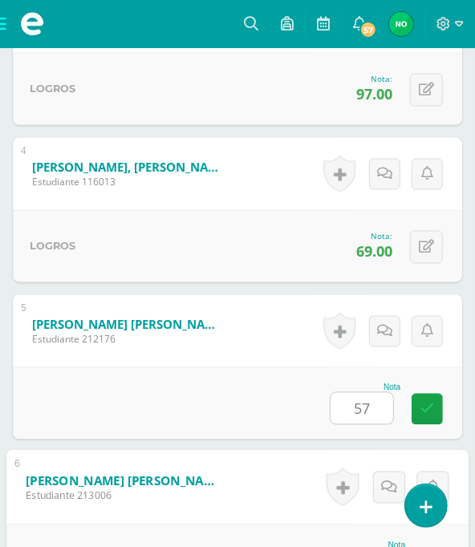
scroll to position [1301, 0]
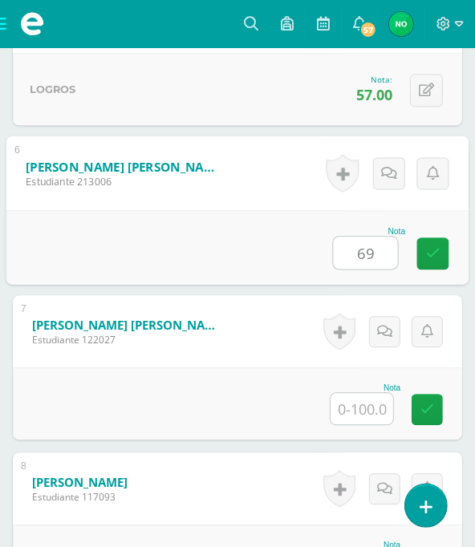
type input "69"
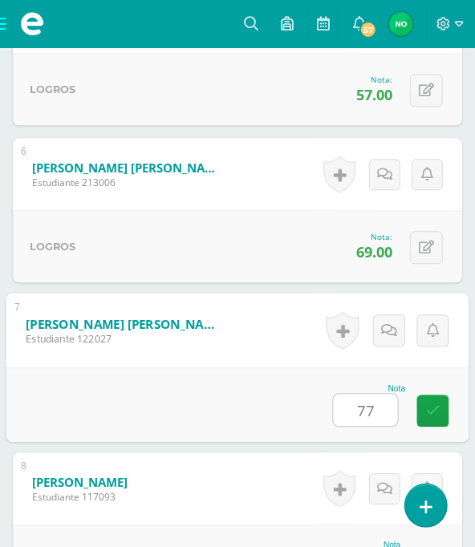
type input "77"
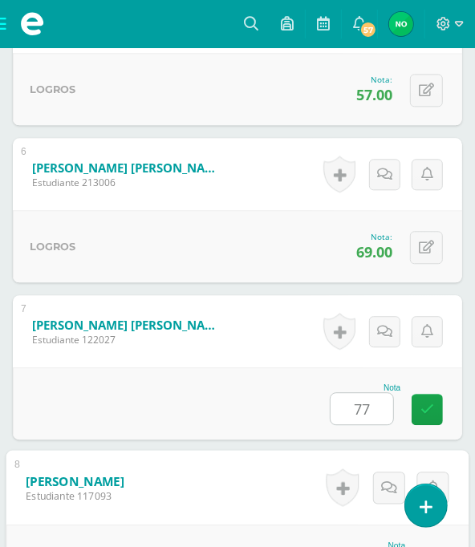
scroll to position [1614, 0]
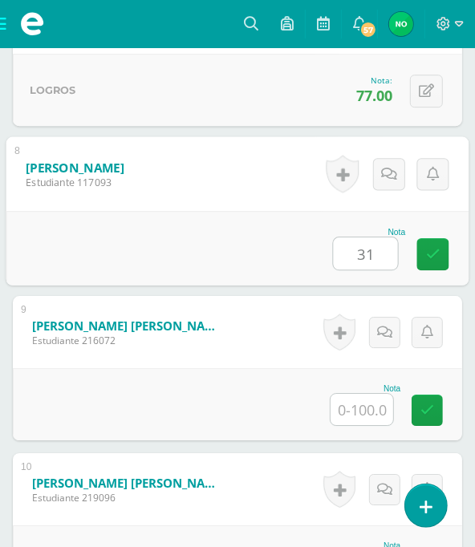
type input "31"
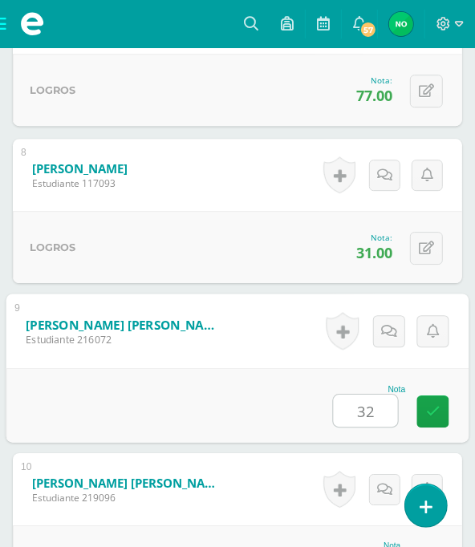
type input "32"
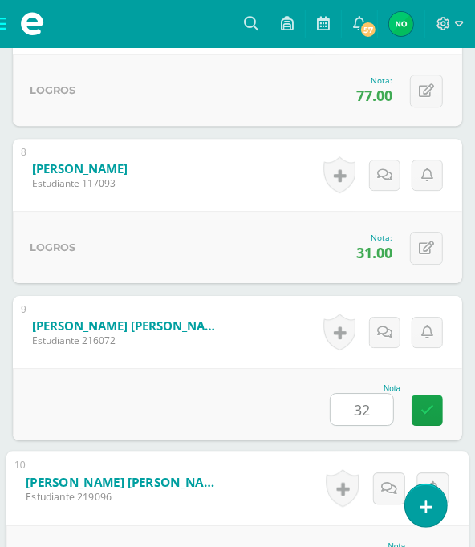
scroll to position [1929, 0]
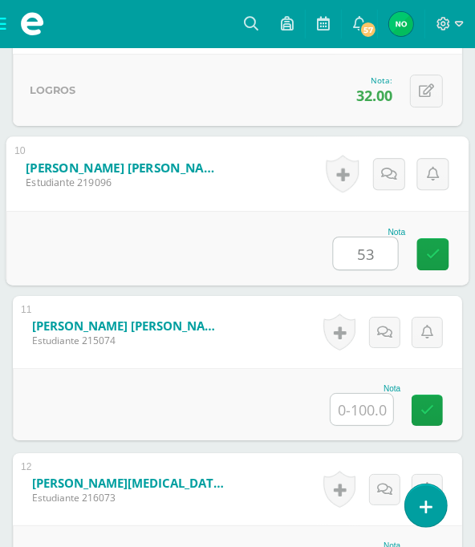
type input "53"
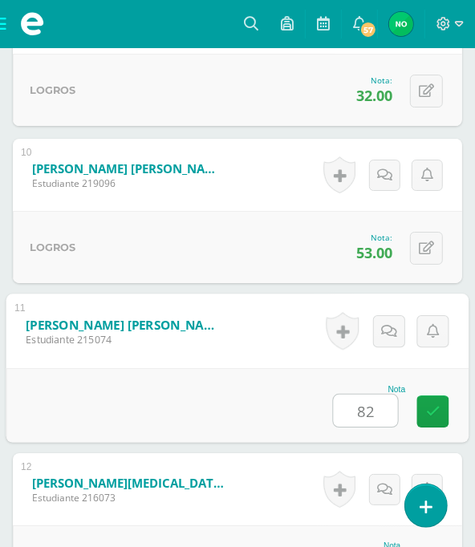
type input "82"
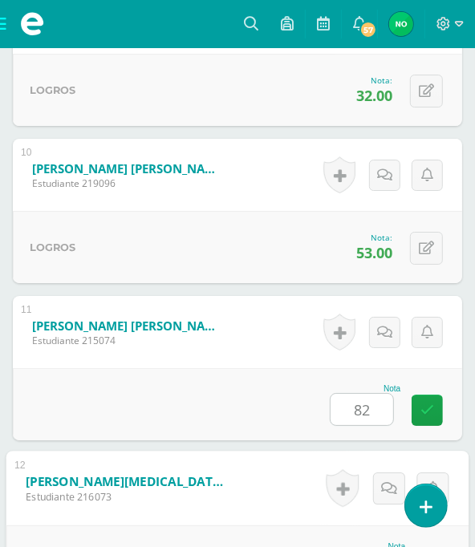
scroll to position [2243, 0]
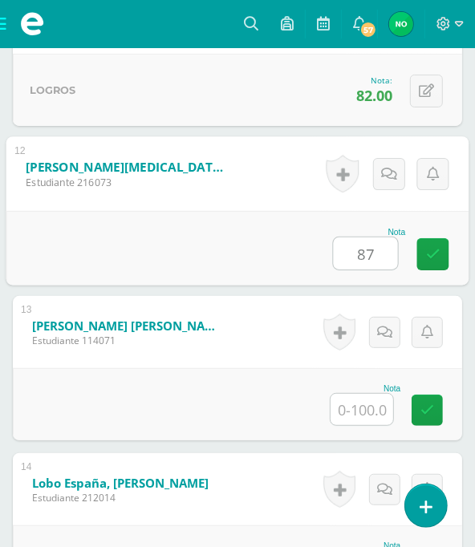
type input "87"
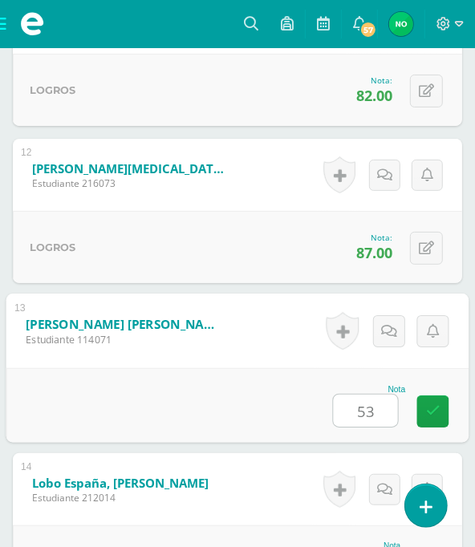
type input "53"
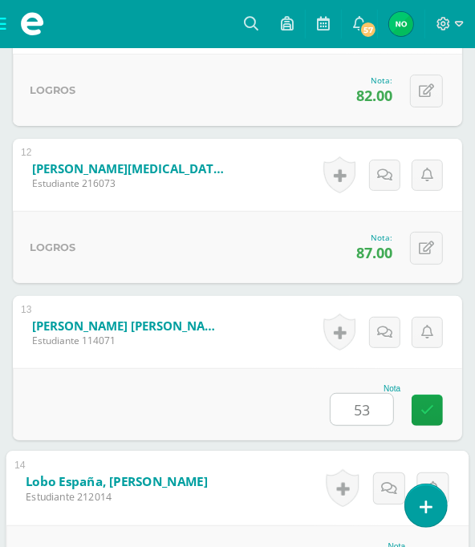
scroll to position [2558, 0]
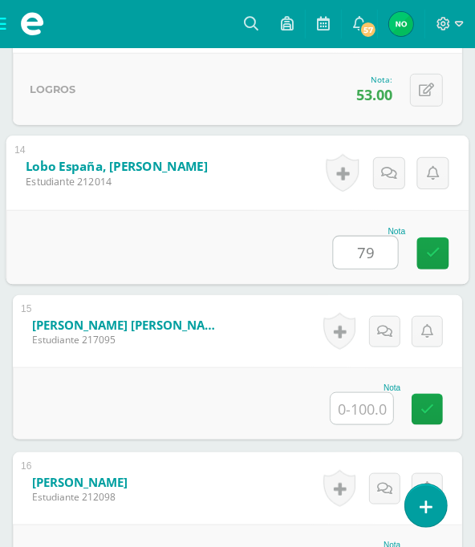
type input "79"
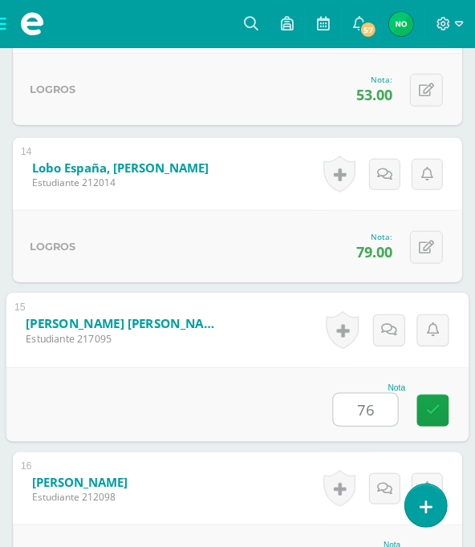
type input "76"
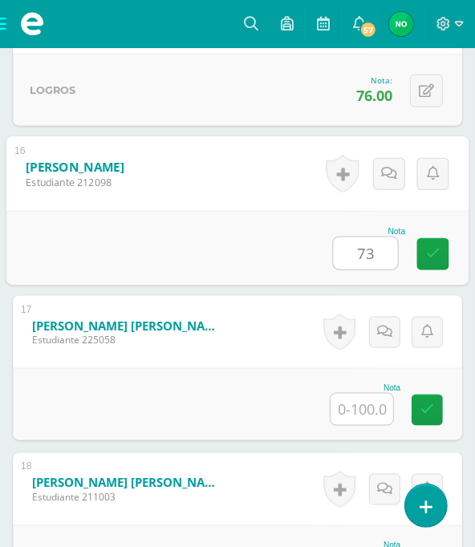
type input "73"
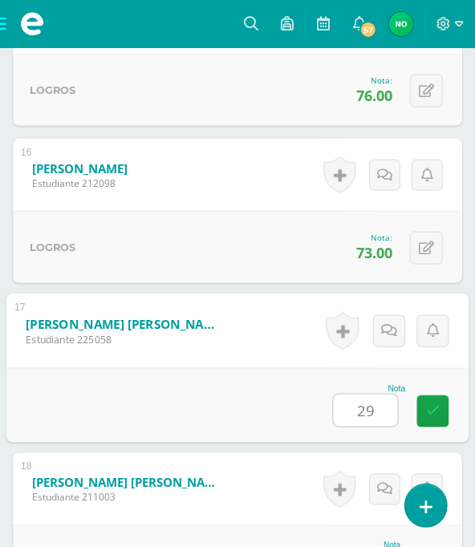
type input "29"
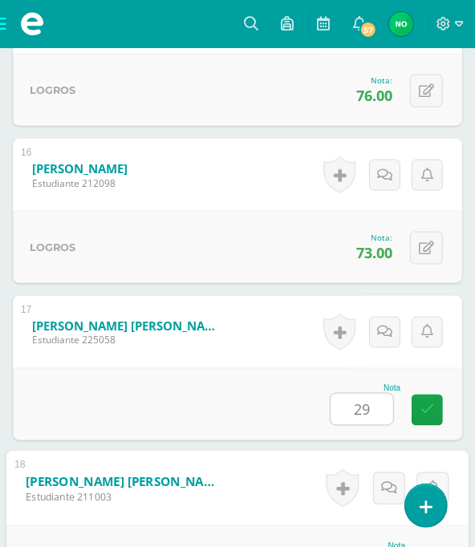
scroll to position [3186, 0]
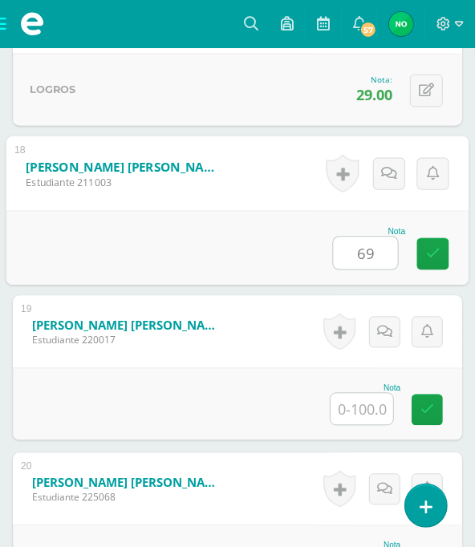
type input "69"
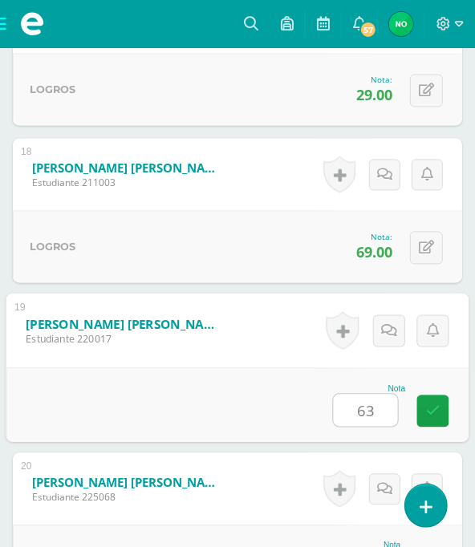
type input "63"
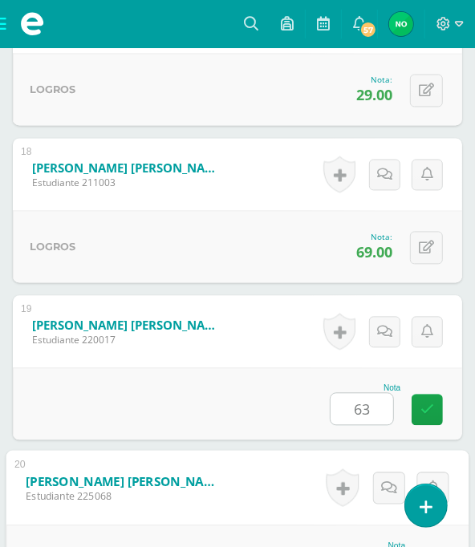
scroll to position [3501, 0]
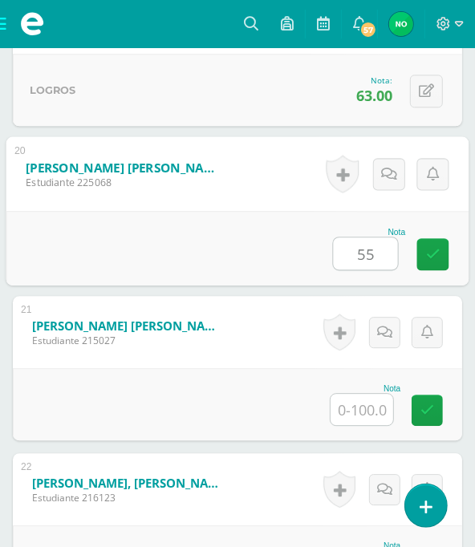
type input "55"
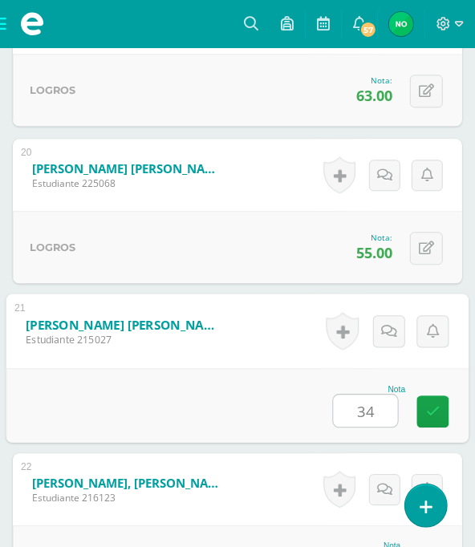
type input "34"
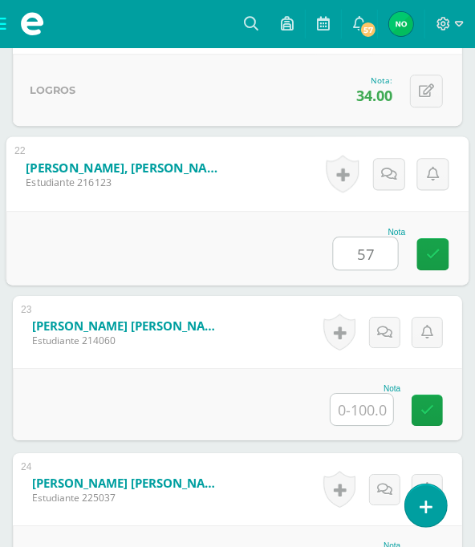
type input "57"
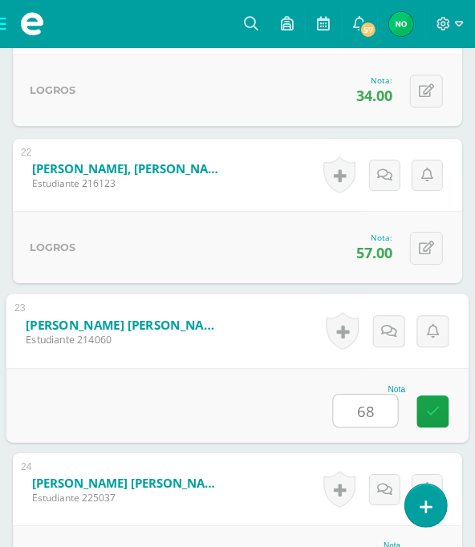
type input "68"
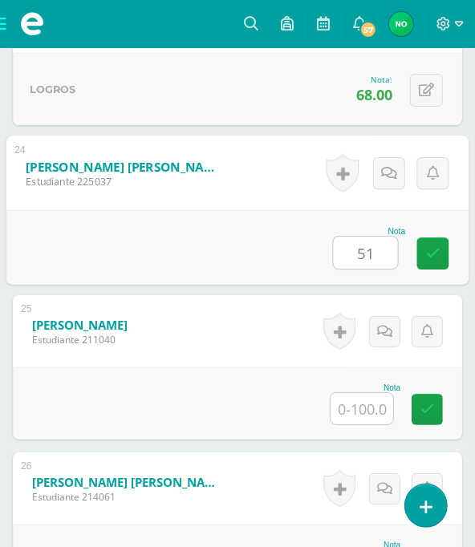
type input "51"
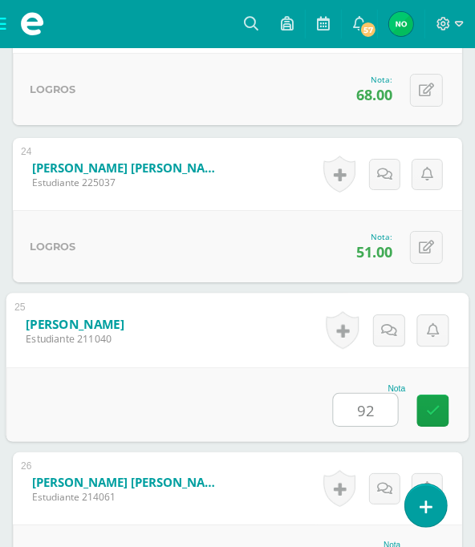
type input "92"
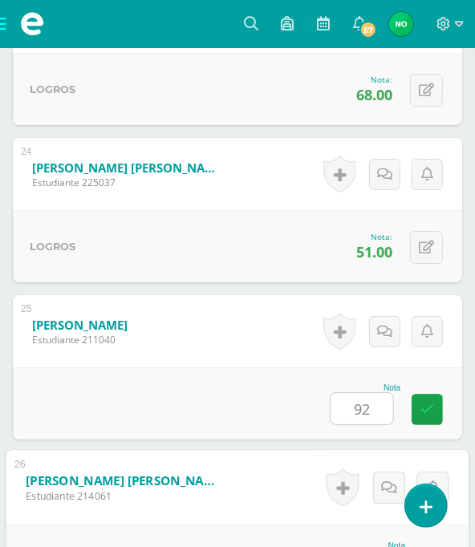
scroll to position [4444, 0]
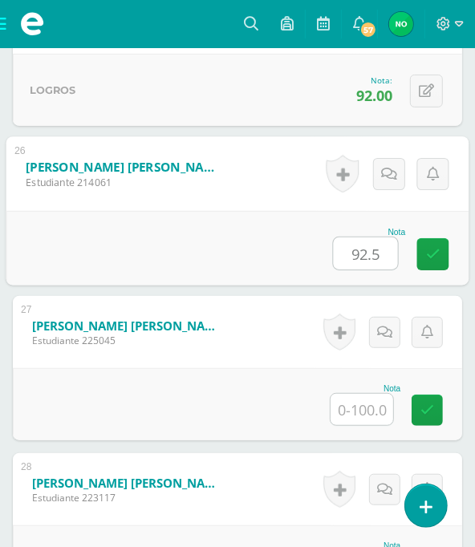
type input "92.5"
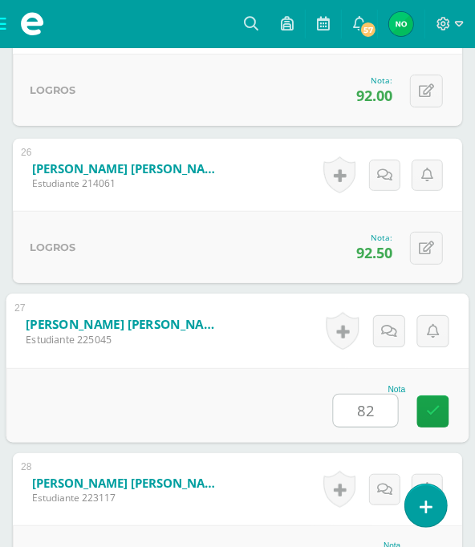
type input "82"
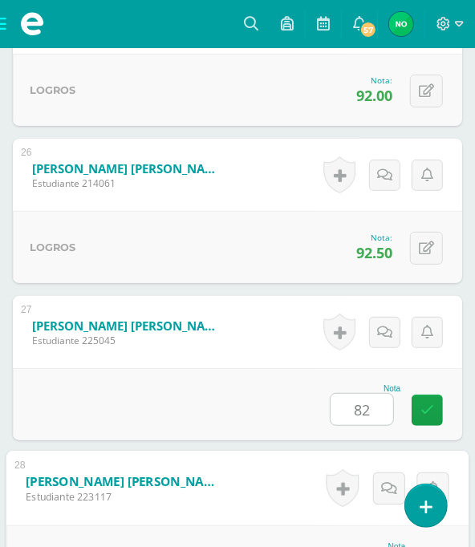
scroll to position [4692, 0]
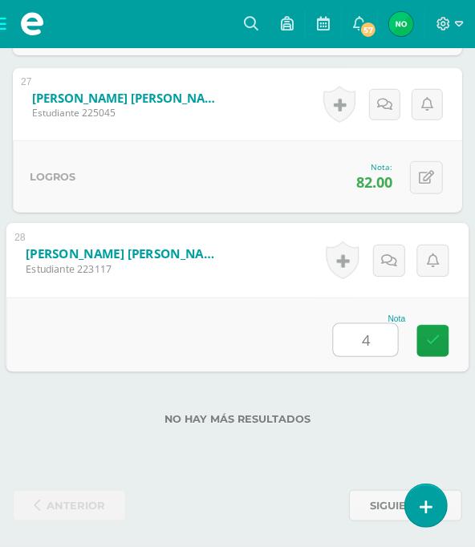
type input "41"
click at [433, 337] on icon at bounding box center [433, 341] width 14 height 14
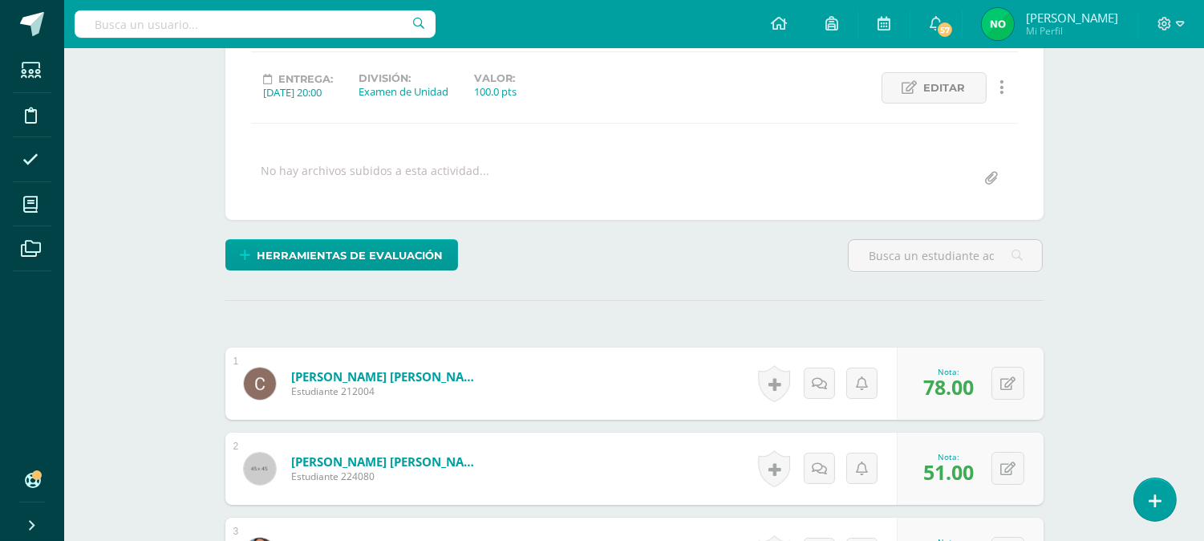
scroll to position [0, 0]
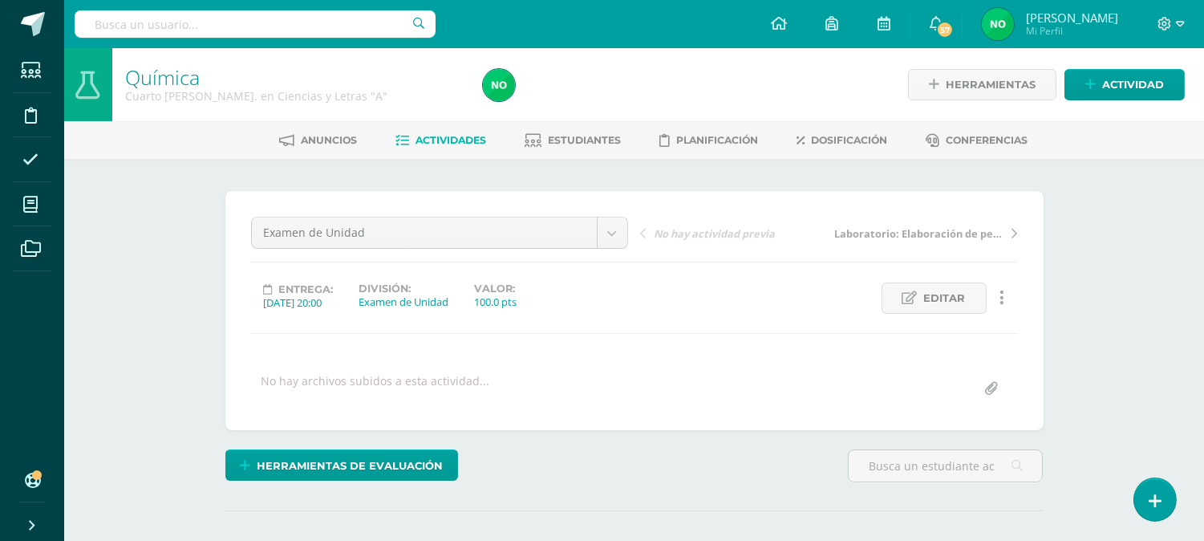
click at [564, 134] on span "Estudiantes" at bounding box center [584, 140] width 73 height 12
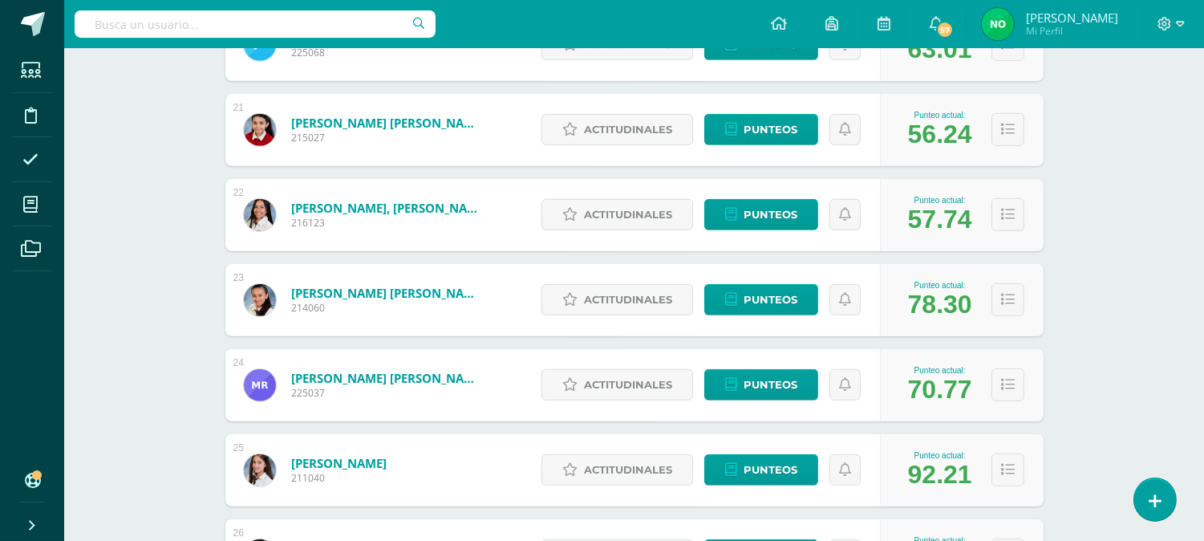
scroll to position [1966, 0]
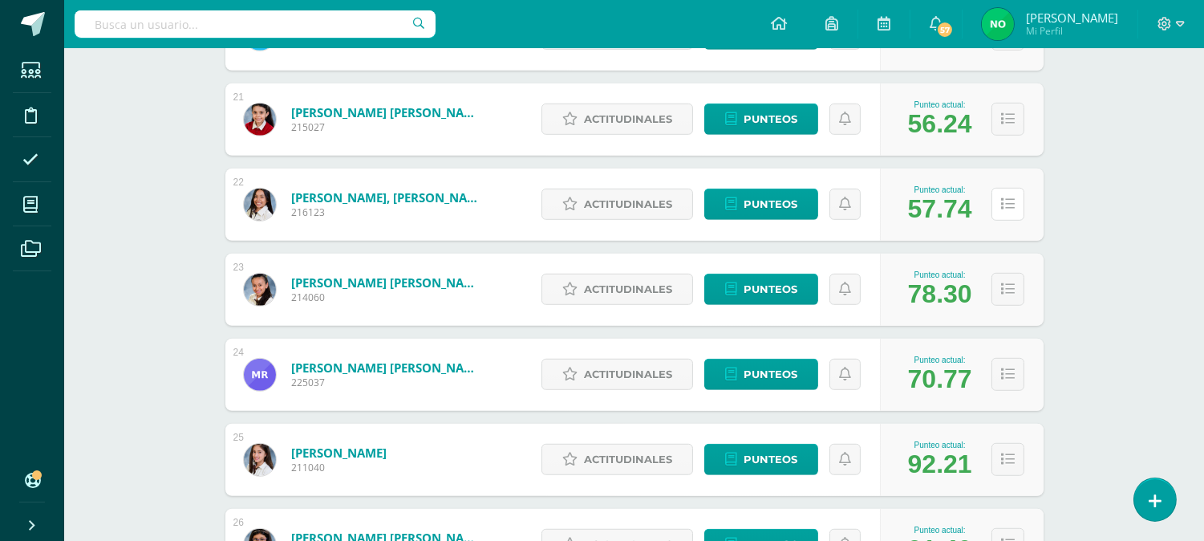
click at [1007, 205] on icon at bounding box center [1008, 204] width 14 height 14
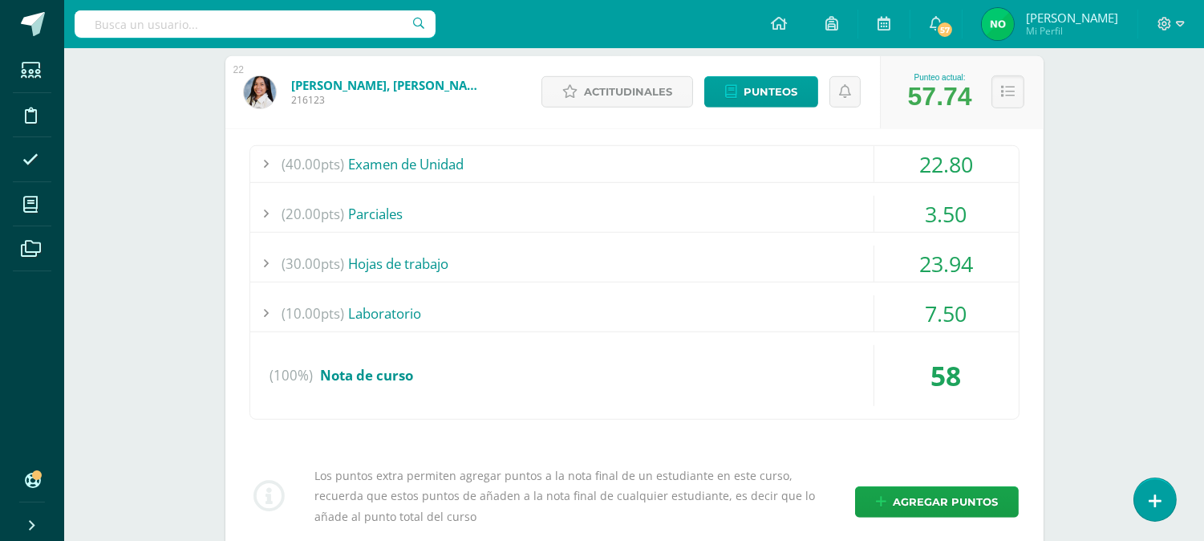
scroll to position [2077, 0]
click at [983, 214] on div "3.50" at bounding box center [946, 214] width 144 height 36
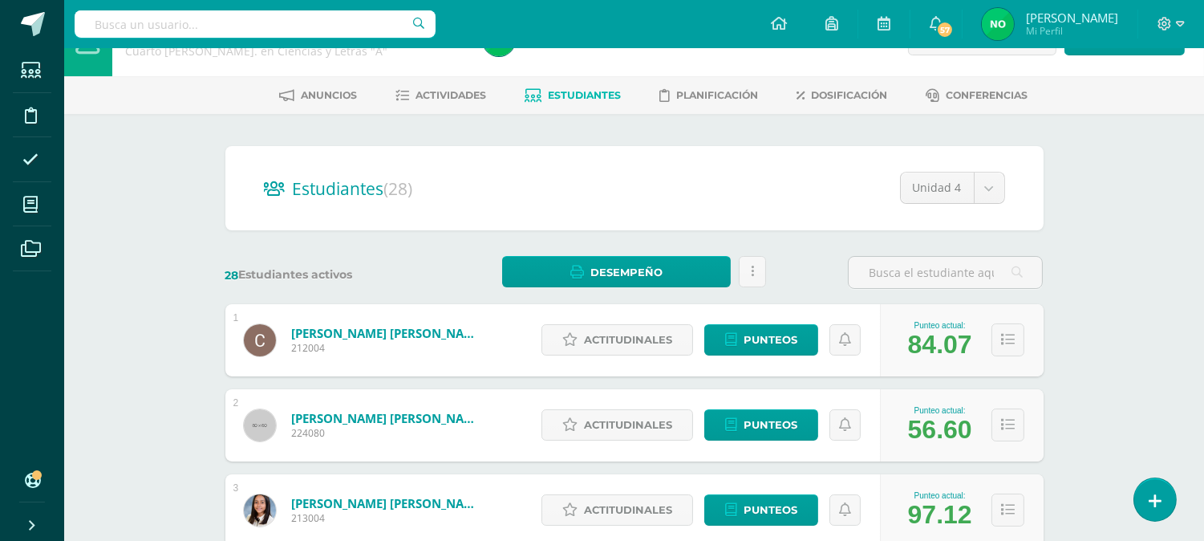
scroll to position [0, 0]
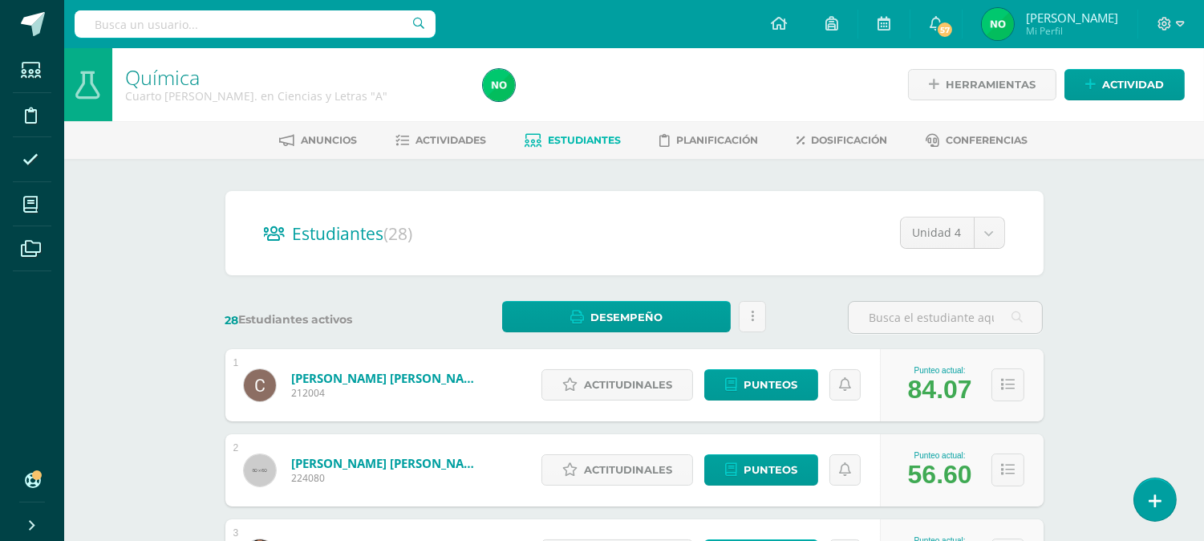
click at [437, 134] on span "Actividades" at bounding box center [450, 140] width 71 height 12
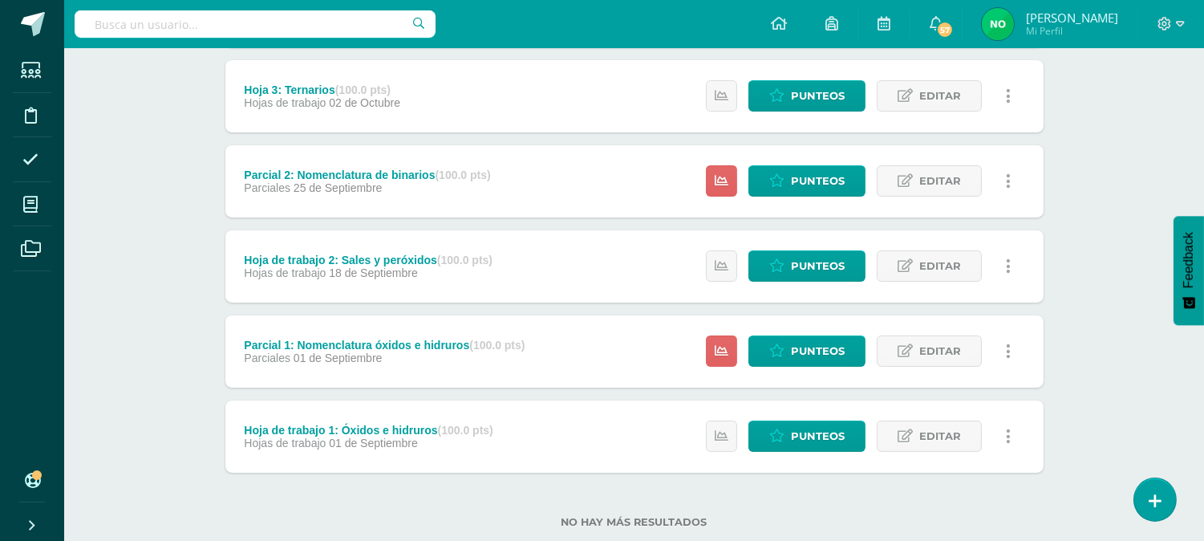
scroll to position [379, 0]
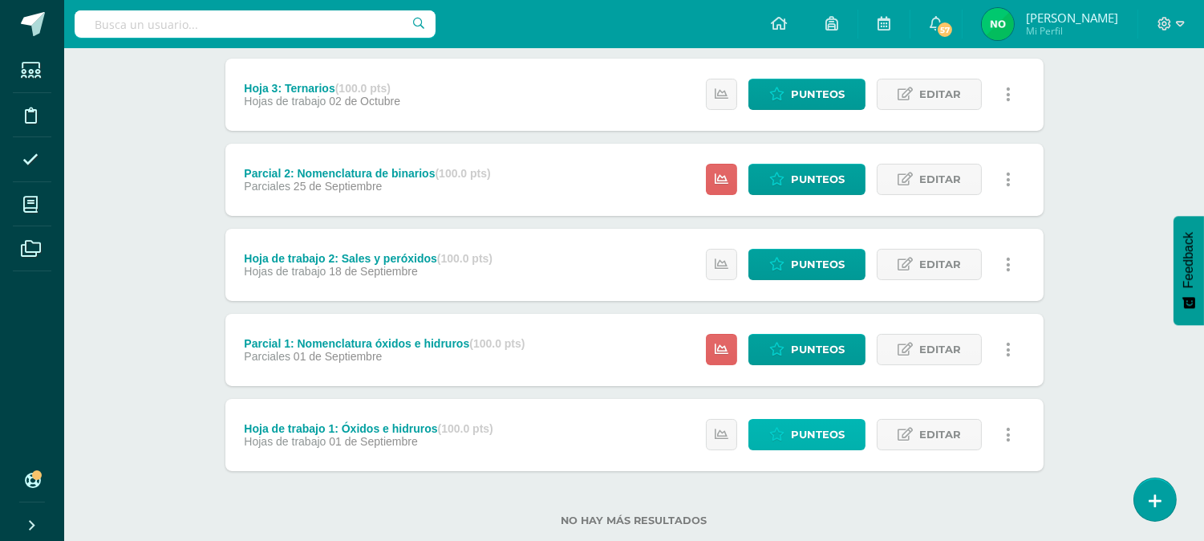
click at [811, 420] on span "Punteos" at bounding box center [818, 434] width 54 height 30
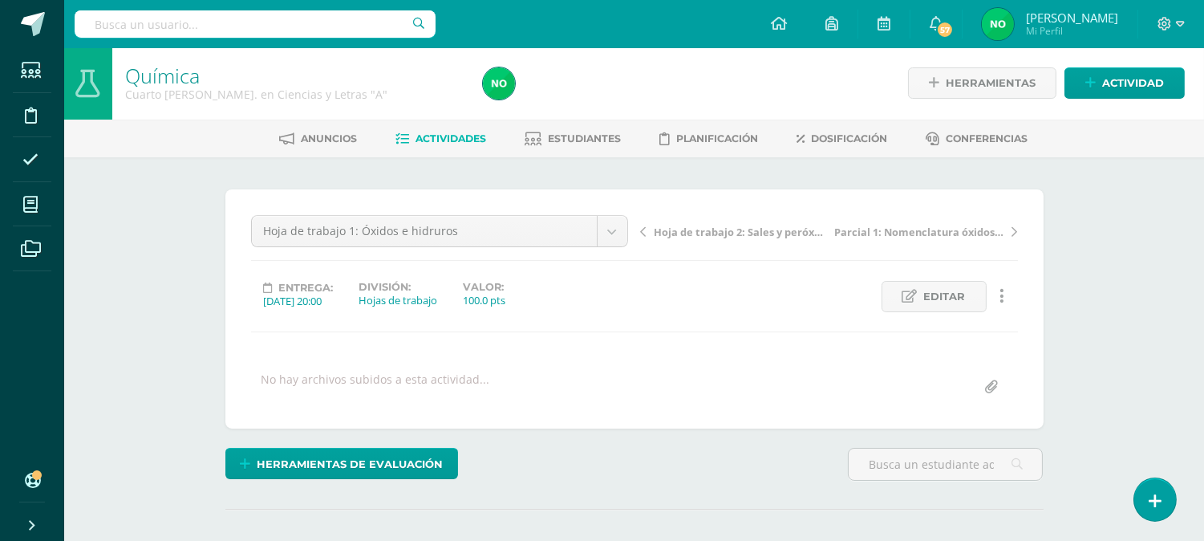
scroll to position [2, 0]
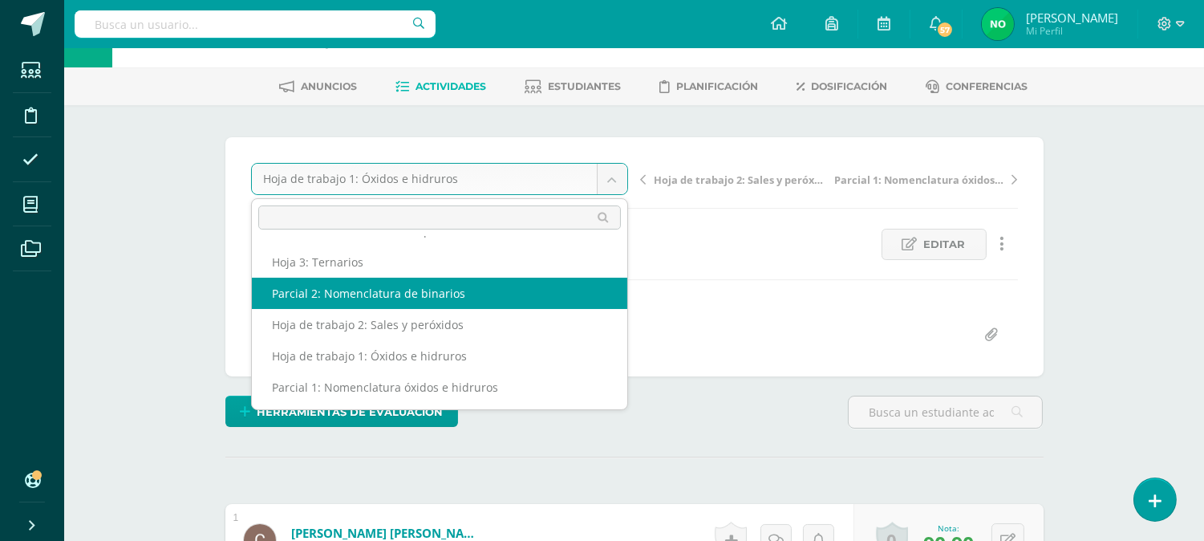
scroll to position [53, 0]
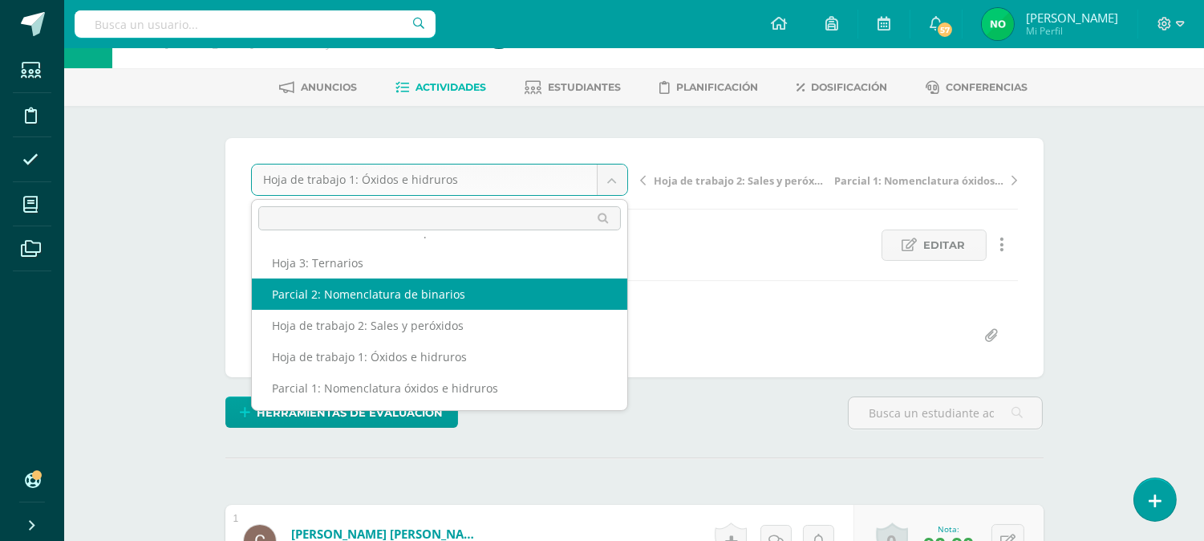
select select "/dashboard/teacher/grade-activity/206057/"
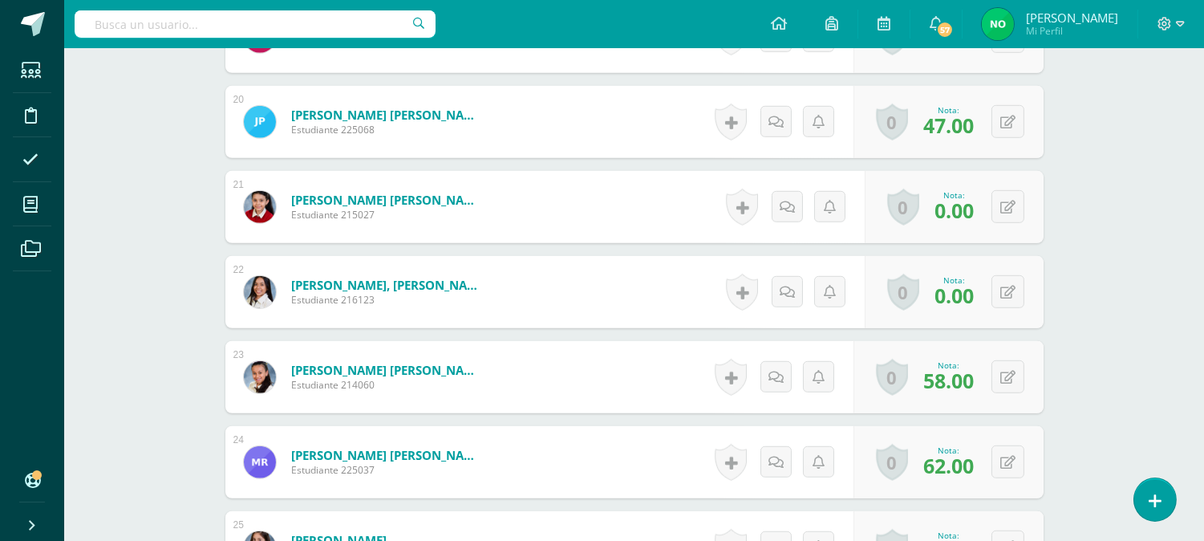
scroll to position [2086, 0]
click at [1011, 278] on button at bounding box center [1007, 292] width 33 height 33
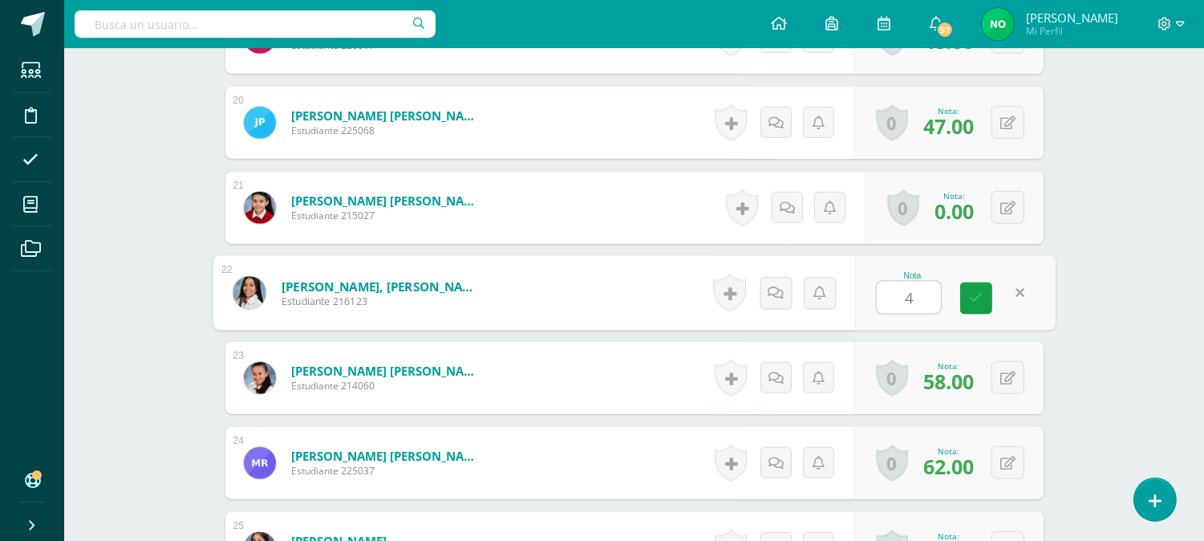
type input "40"
click at [971, 302] on icon at bounding box center [976, 298] width 14 height 14
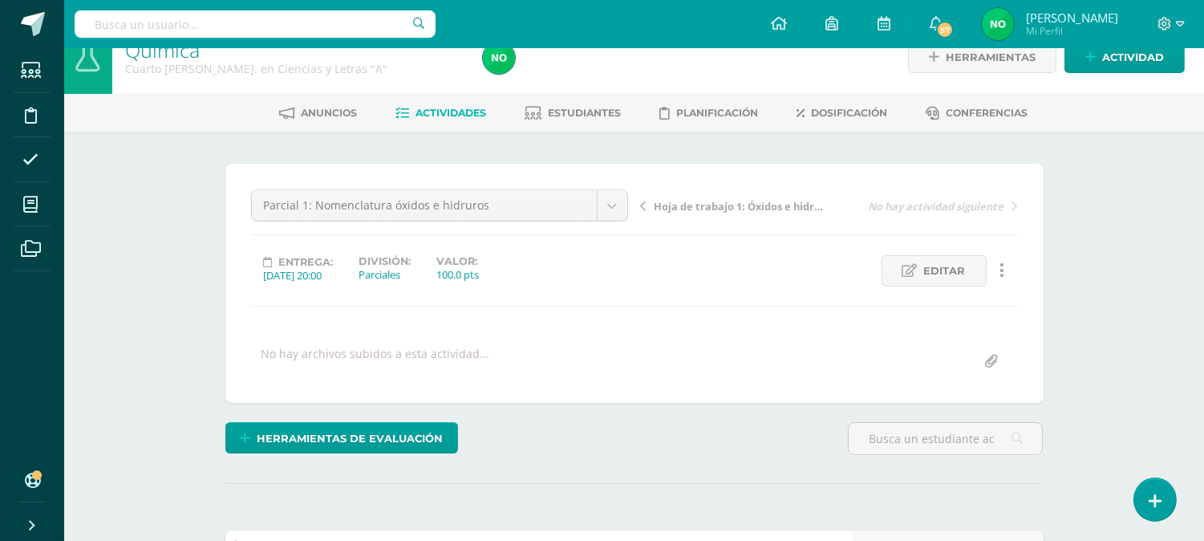
scroll to position [0, 0]
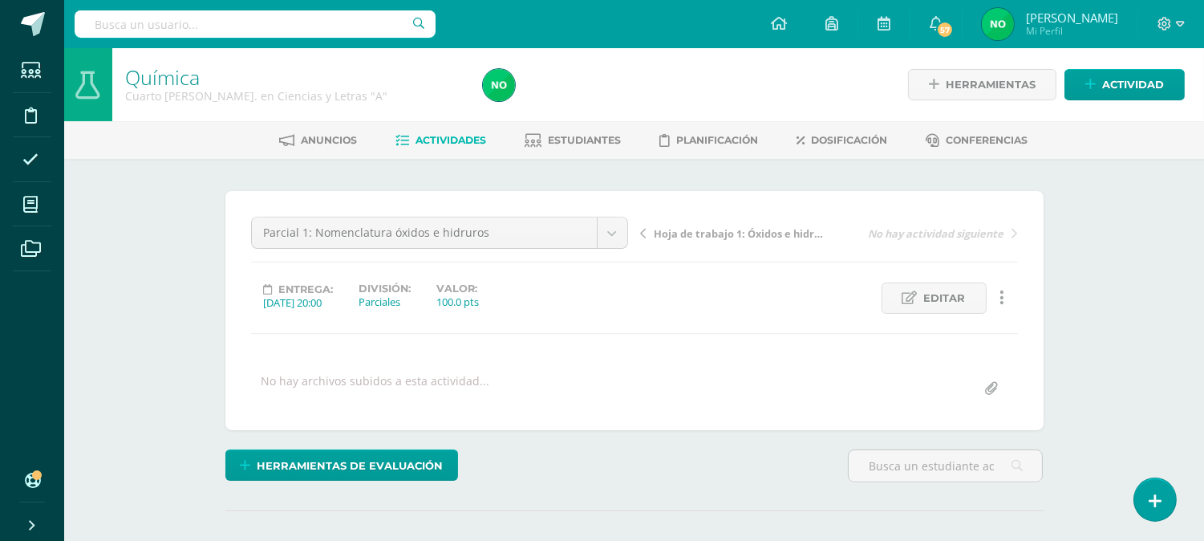
click at [557, 135] on span "Estudiantes" at bounding box center [584, 140] width 73 height 12
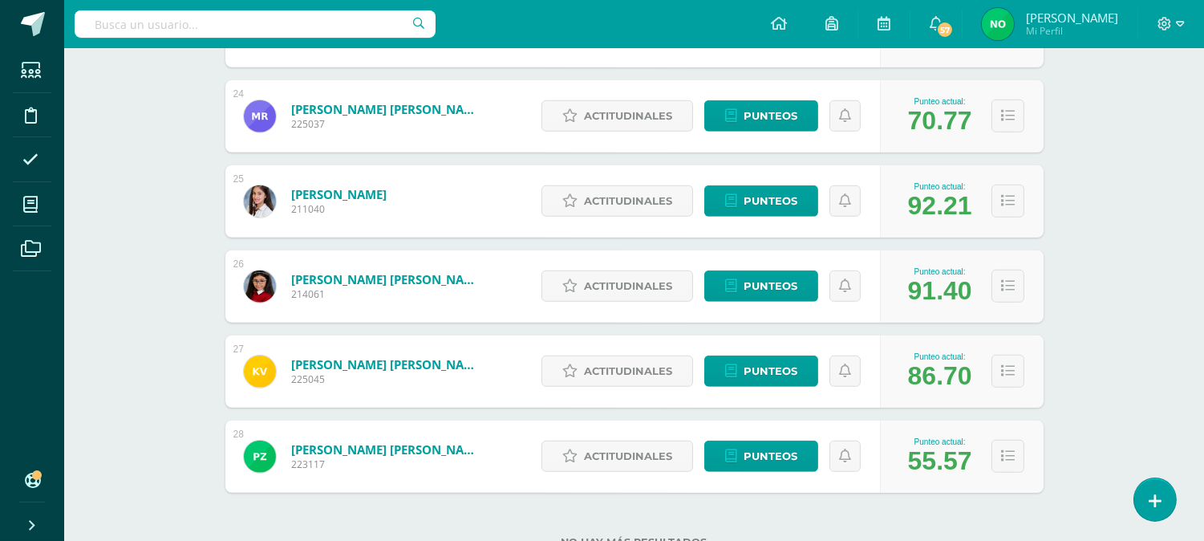
scroll to position [2205, 0]
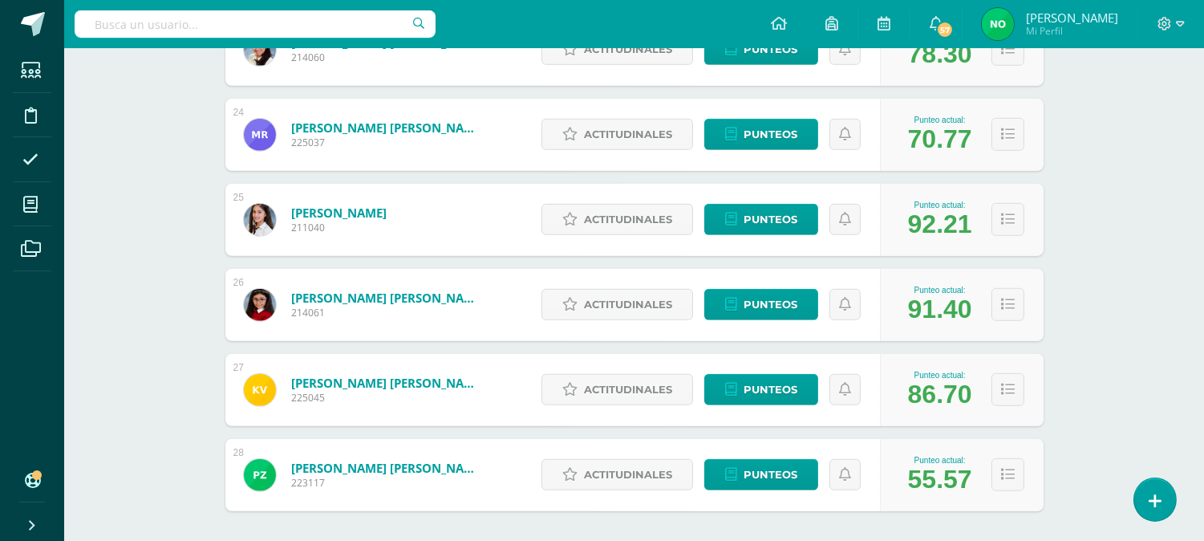
click at [1181, 25] on icon at bounding box center [1180, 24] width 9 height 14
click at [1123, 106] on span "Cerrar sesión" at bounding box center [1130, 108] width 72 height 15
